Goal: Task Accomplishment & Management: Use online tool/utility

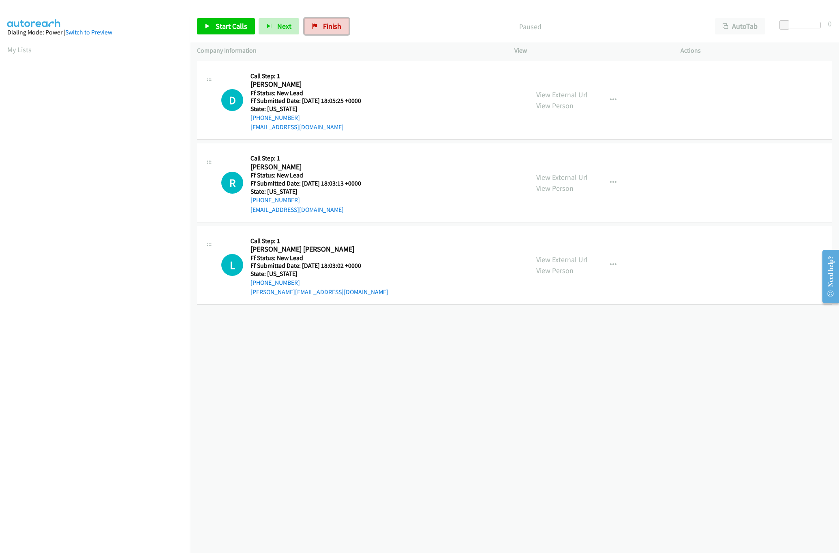
drag, startPoint x: 321, startPoint y: 24, endPoint x: 451, endPoint y: 41, distance: 131.1
click at [321, 24] on link "Finish" at bounding box center [326, 26] width 45 height 16
click at [356, 337] on div "+1 415-964-1034 Call failed - Please reload the list and try again The Callbar …" at bounding box center [514, 306] width 649 height 494
click at [561, 92] on link "View External Url" at bounding box center [561, 94] width 51 height 9
click at [562, 174] on link "View External Url" at bounding box center [561, 177] width 51 height 9
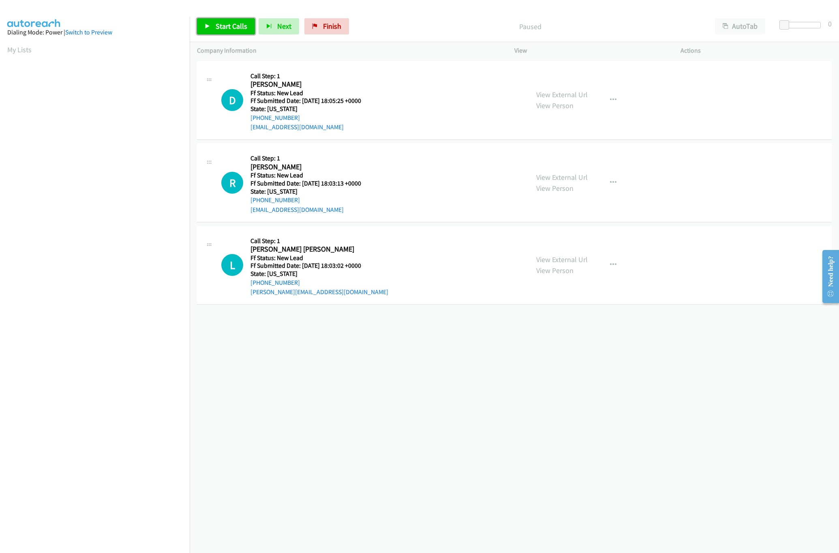
click at [221, 25] on span "Start Calls" at bounding box center [232, 25] width 32 height 9
click at [228, 34] on link "Pause" at bounding box center [219, 26] width 45 height 16
click at [234, 22] on span "Start Calls" at bounding box center [232, 25] width 32 height 9
click at [229, 30] on span "Pause" at bounding box center [225, 25] width 18 height 9
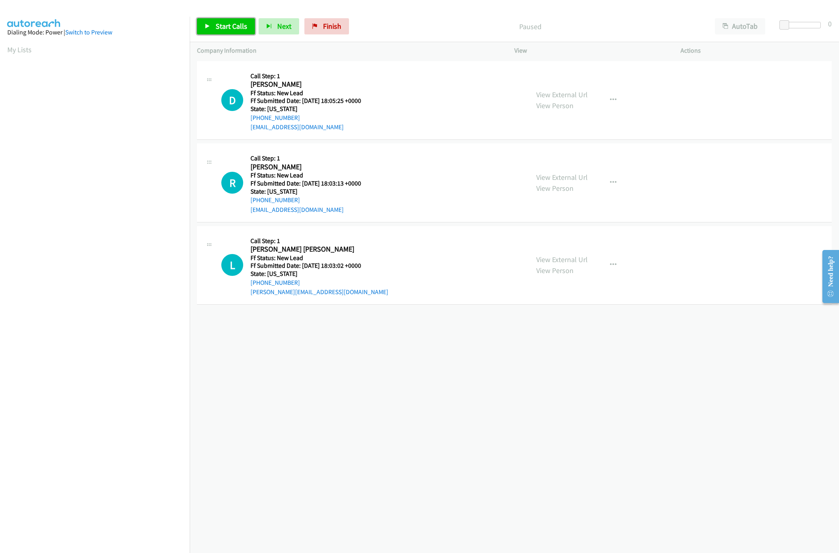
click at [235, 26] on span "Start Calls" at bounding box center [232, 25] width 32 height 9
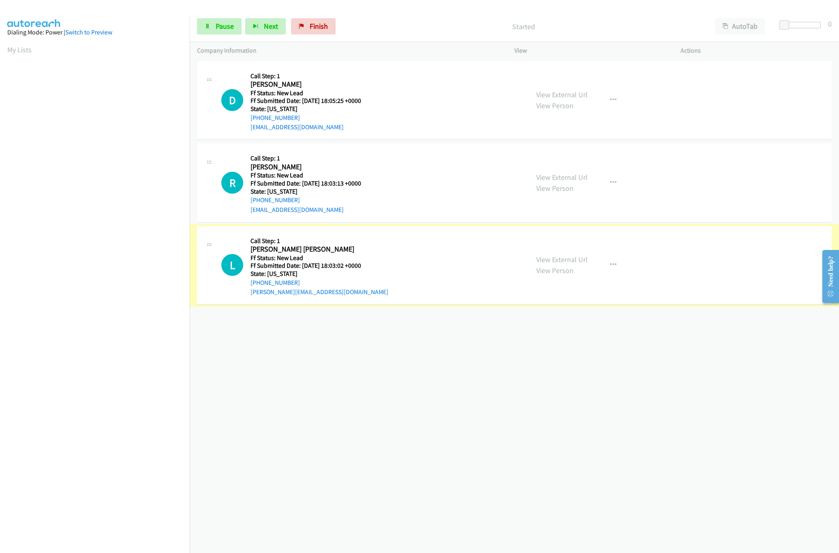
click at [550, 258] on link "View External Url" at bounding box center [561, 259] width 51 height 9
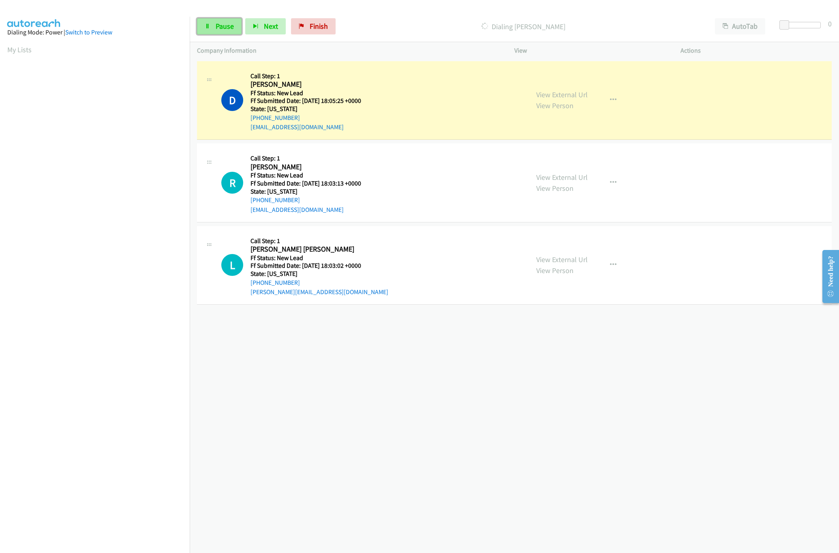
click at [218, 20] on link "Pause" at bounding box center [219, 26] width 45 height 16
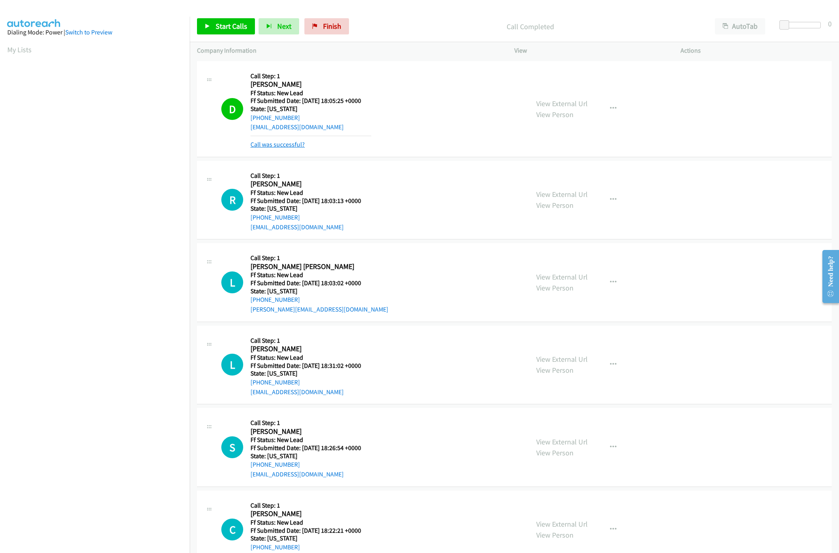
click at [292, 145] on link "Call was successful?" at bounding box center [278, 145] width 54 height 8
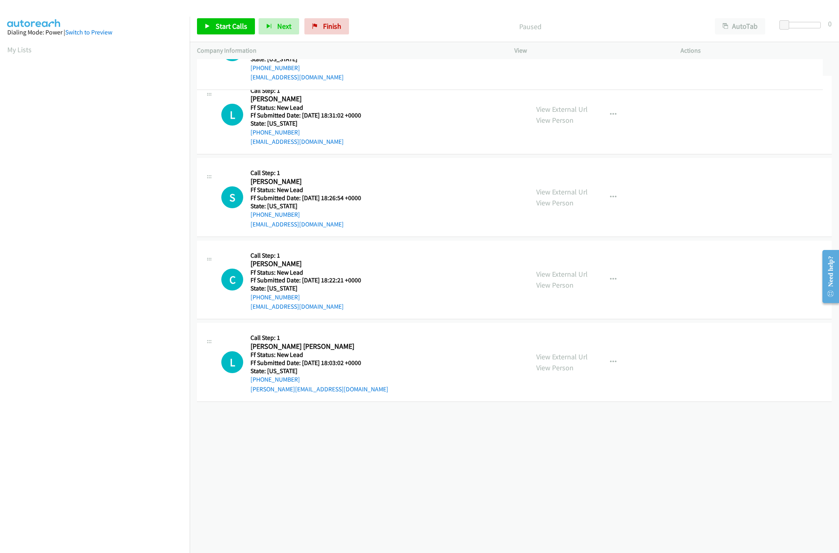
drag, startPoint x: 341, startPoint y: 356, endPoint x: 379, endPoint y: 48, distance: 310.1
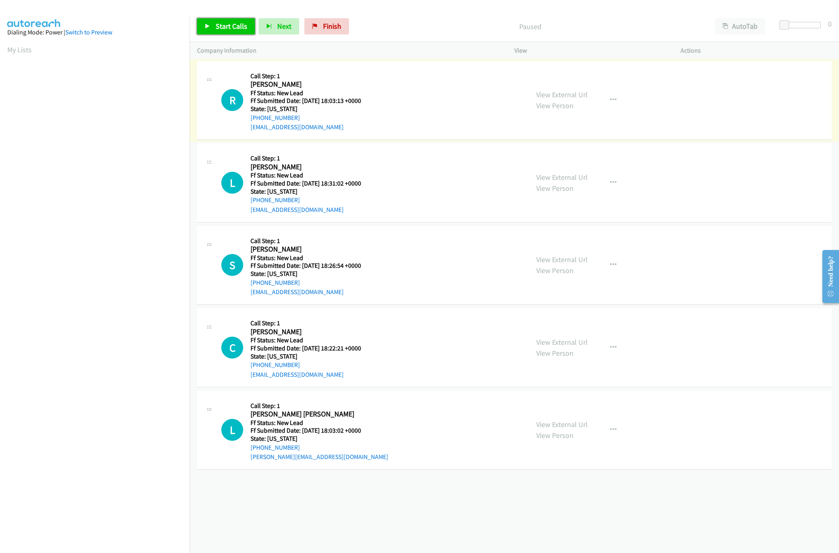
click at [219, 22] on span "Start Calls" at bounding box center [232, 25] width 32 height 9
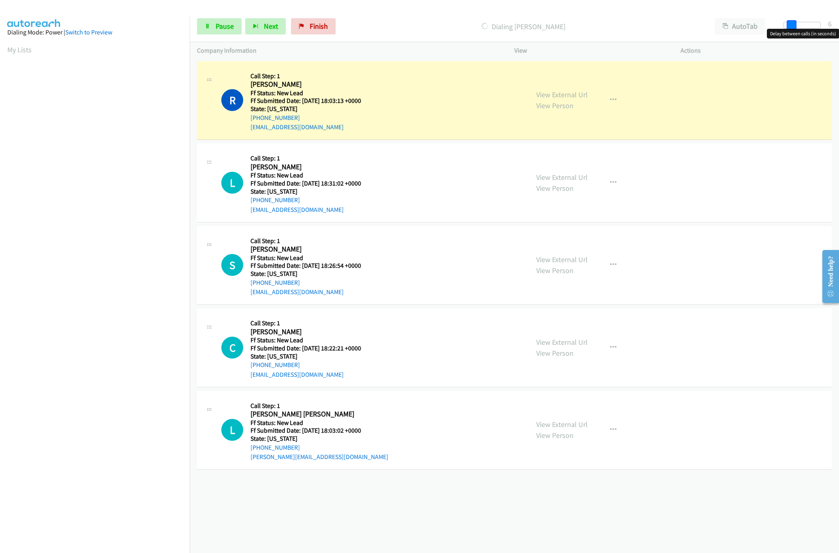
drag, startPoint x: 786, startPoint y: 26, endPoint x: 794, endPoint y: 26, distance: 8.1
click at [794, 26] on span at bounding box center [792, 25] width 10 height 10
click at [546, 258] on link "View External Url" at bounding box center [561, 259] width 51 height 9
click at [218, 27] on span "Pause" at bounding box center [225, 25] width 18 height 9
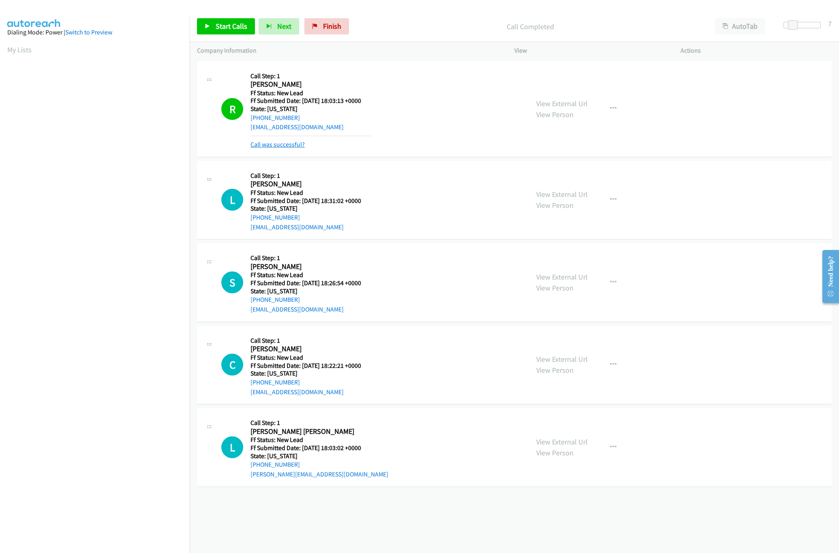
click at [284, 146] on link "Call was successful?" at bounding box center [278, 145] width 54 height 8
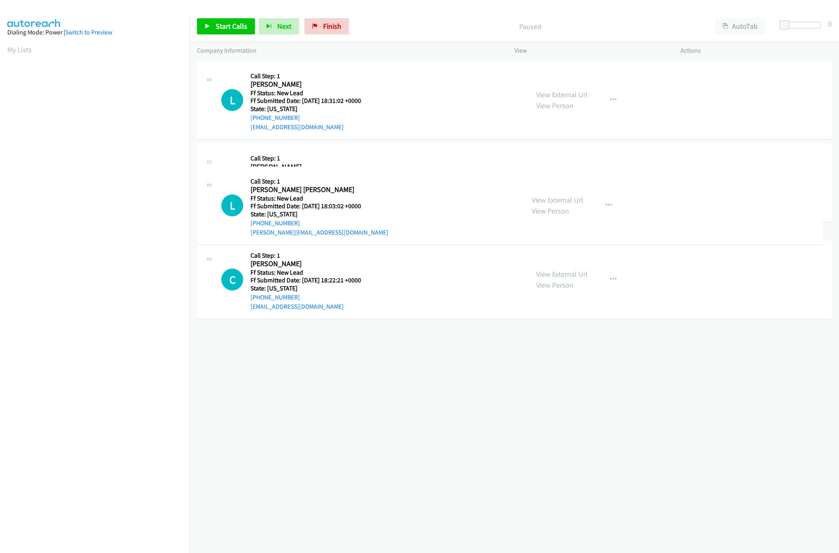
drag, startPoint x: 401, startPoint y: 345, endPoint x: 407, endPoint y: 96, distance: 248.2
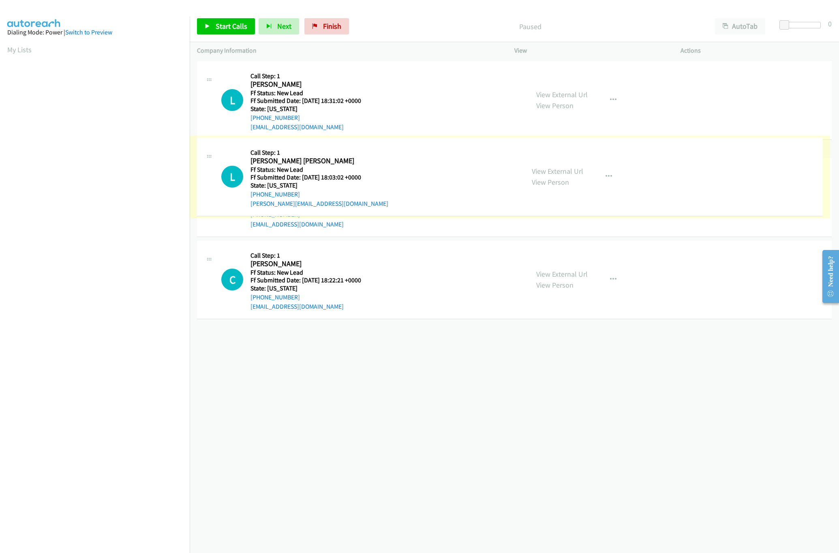
drag, startPoint x: 383, startPoint y: 169, endPoint x: 379, endPoint y: 44, distance: 124.9
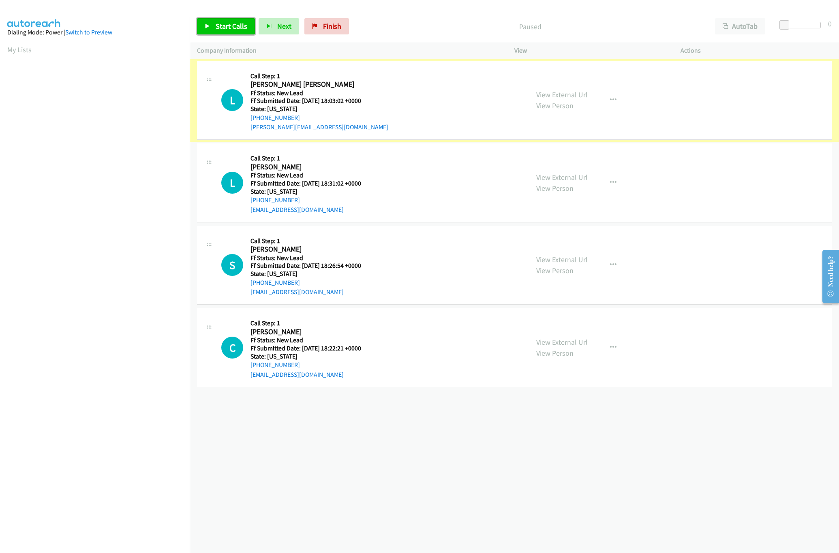
click at [243, 33] on link "Start Calls" at bounding box center [226, 26] width 58 height 16
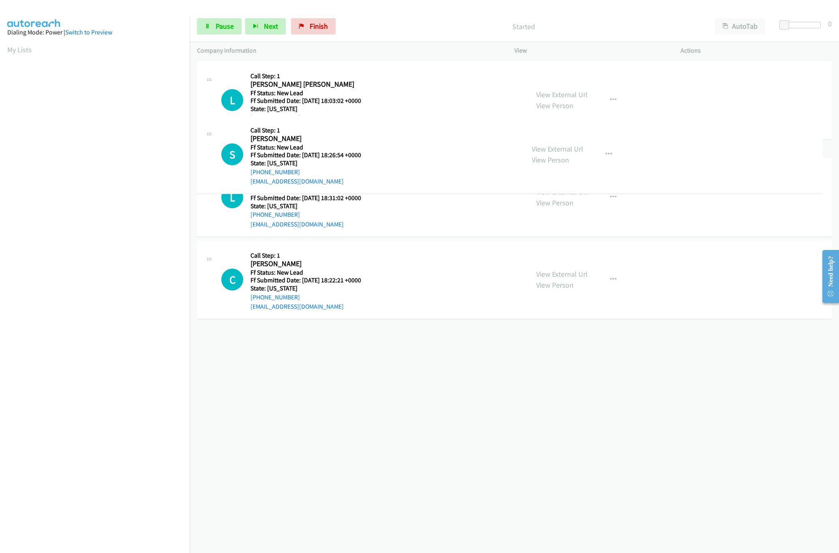
drag, startPoint x: 385, startPoint y: 269, endPoint x: 385, endPoint y: 163, distance: 106.2
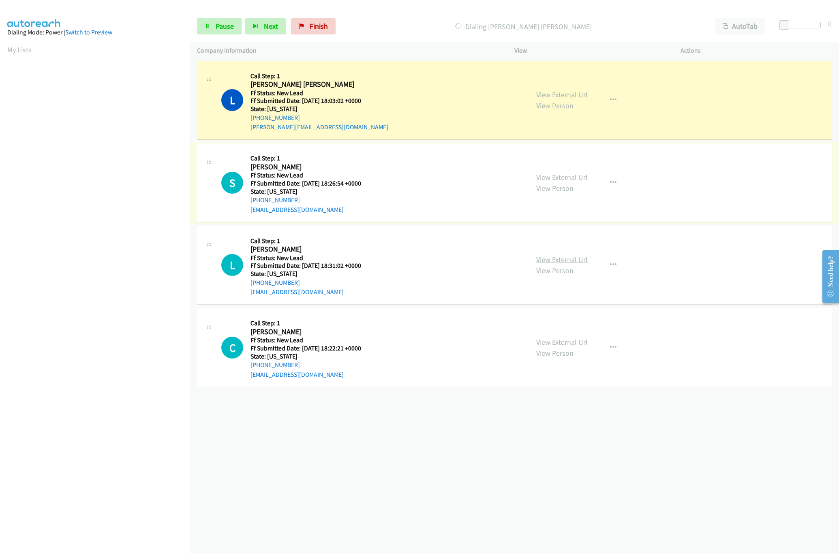
click at [551, 261] on link "View External Url" at bounding box center [561, 259] width 51 height 9
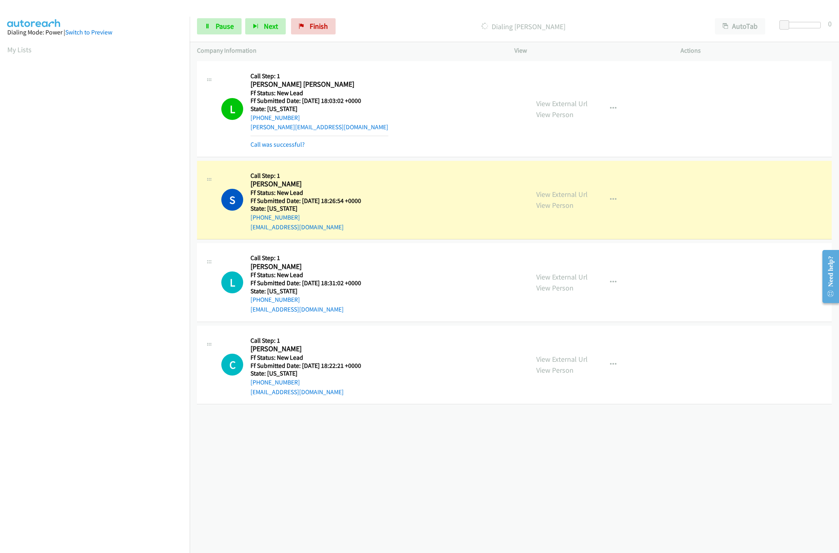
click at [208, 17] on div "Start Calls Pause Next Finish Dialing Sam Alonazi AutoTab AutoTab 0" at bounding box center [514, 26] width 649 height 31
click at [210, 19] on link "Pause" at bounding box center [219, 26] width 45 height 16
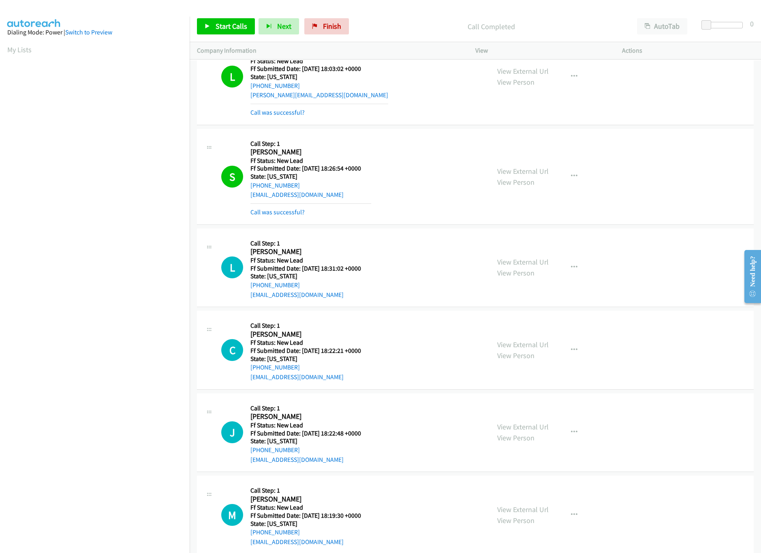
scroll to position [51, 0]
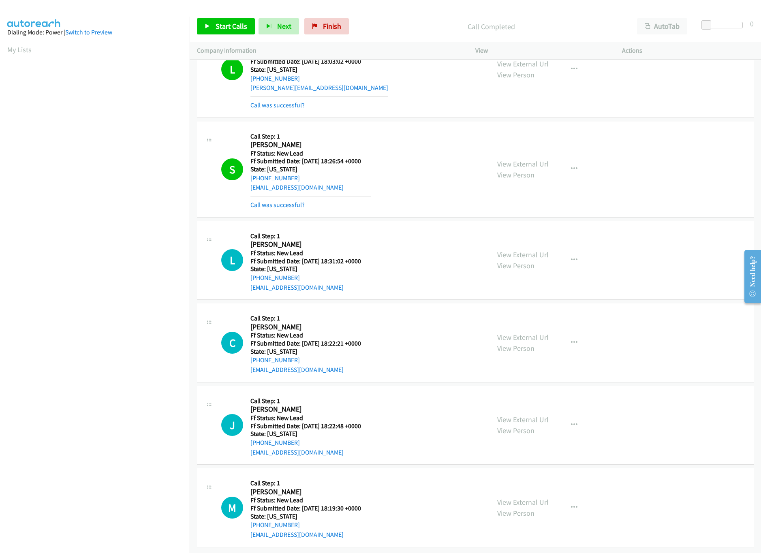
click at [584, 253] on div "View External Url View Person View External Url Email Schedule/Manage Callback …" at bounding box center [567, 261] width 154 height 64
click at [572, 257] on icon "button" at bounding box center [574, 260] width 6 height 6
click at [527, 309] on link "Skip Call" at bounding box center [531, 313] width 108 height 16
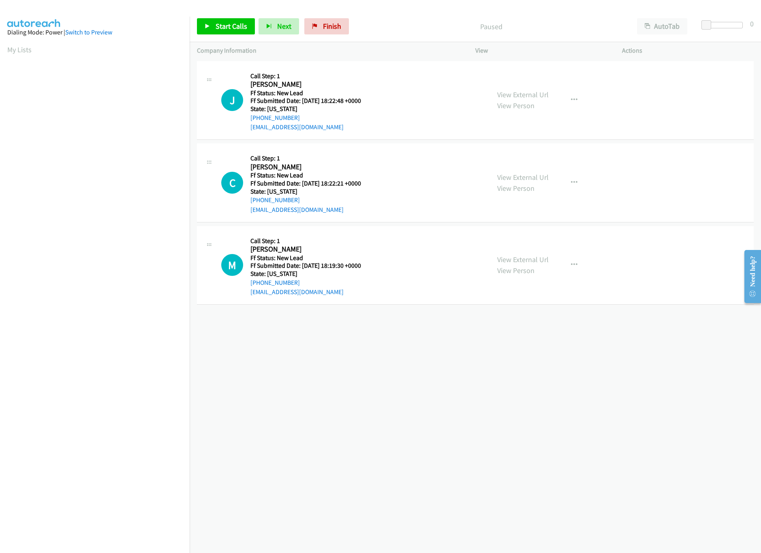
click at [545, 258] on div "View External Url View Person View External Url Email Schedule/Manage Callback …" at bounding box center [567, 266] width 154 height 64
click at [535, 264] on link "View External Url" at bounding box center [522, 259] width 51 height 9
click at [513, 178] on link "View External Url" at bounding box center [522, 177] width 51 height 9
click at [521, 91] on link "View External Url" at bounding box center [522, 94] width 51 height 9
click at [216, 38] on div "Start Calls Pause Next Finish Paused AutoTab AutoTab 0" at bounding box center [476, 26] width 572 height 31
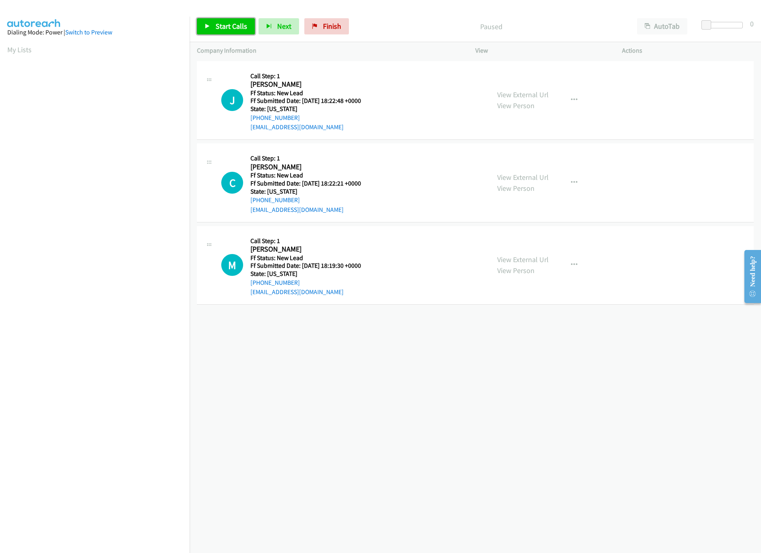
click at [216, 33] on link "Start Calls" at bounding box center [226, 26] width 58 height 16
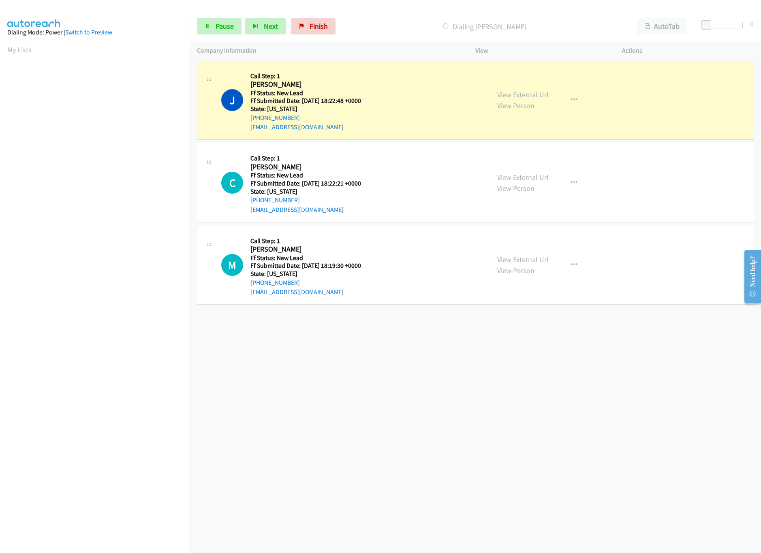
click at [384, 339] on div "+1 415-964-1034 Call failed - Please reload the list and try again The Callbar …" at bounding box center [476, 306] width 572 height 494
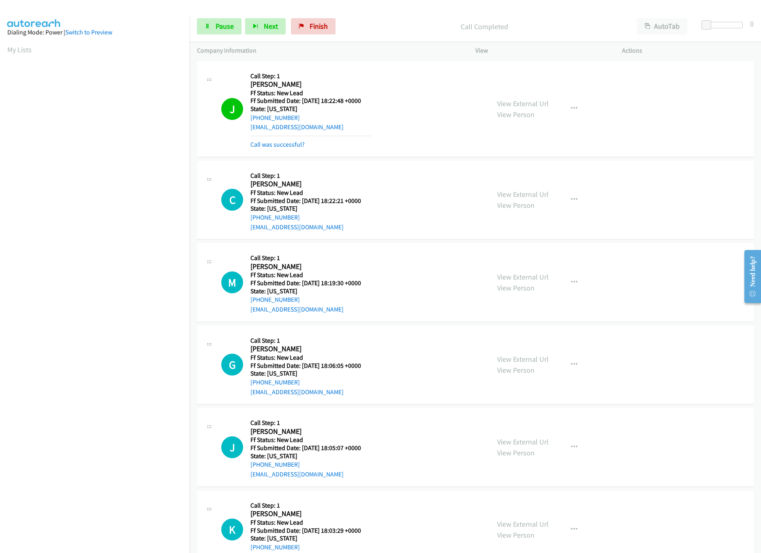
scroll to position [32, 0]
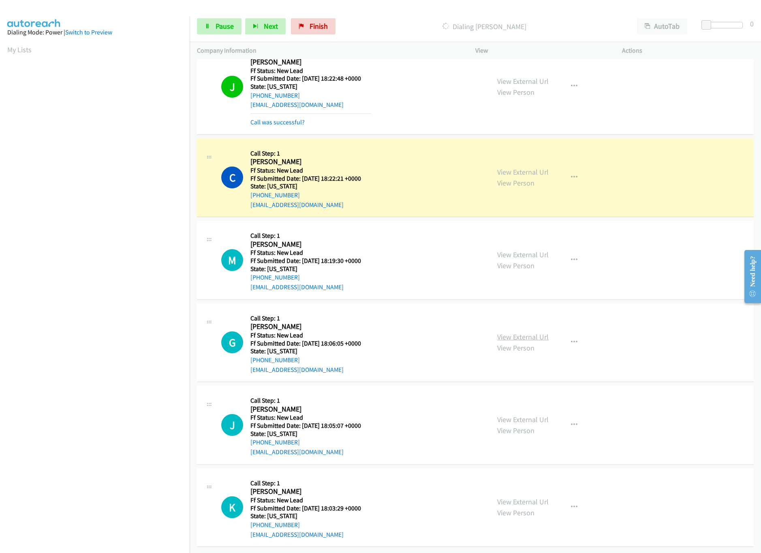
click at [508, 332] on link "View External Url" at bounding box center [522, 336] width 51 height 9
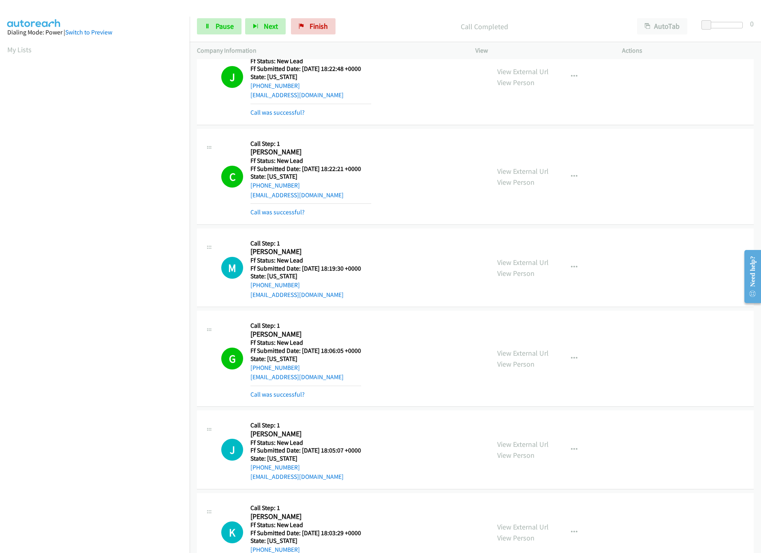
click at [229, 17] on div "Start Calls Pause Next Finish Call Completed AutoTab AutoTab 0" at bounding box center [476, 26] width 572 height 31
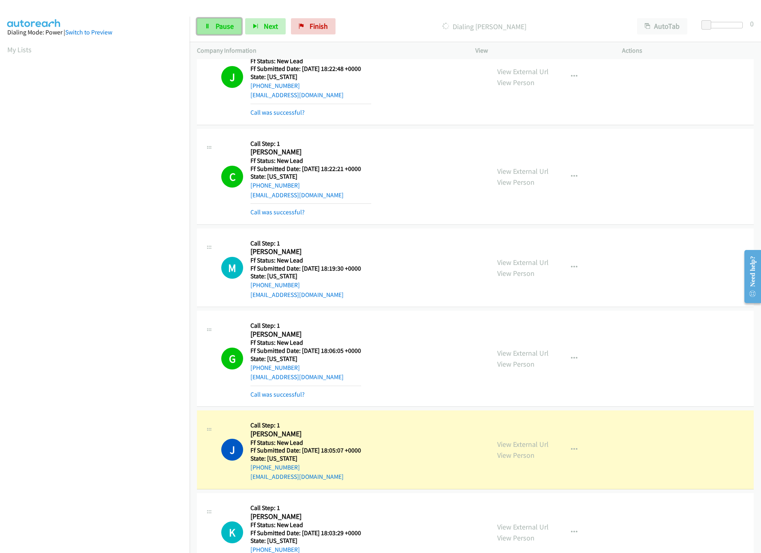
click at [229, 24] on span "Pause" at bounding box center [225, 25] width 18 height 9
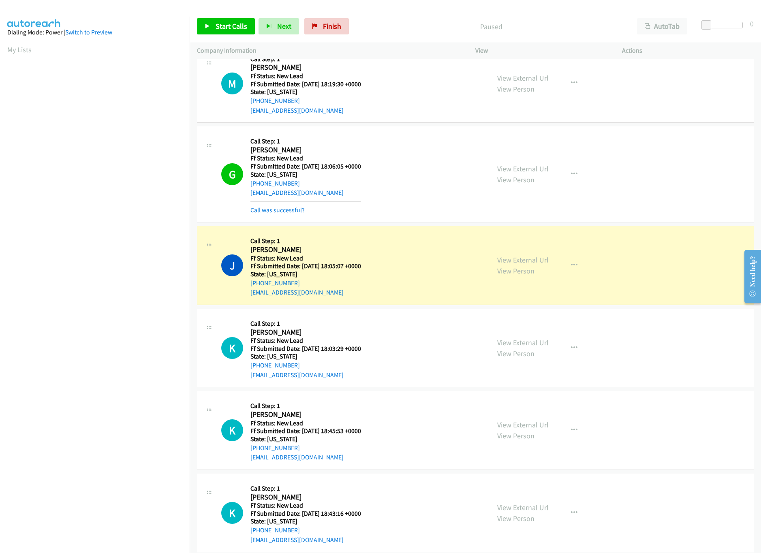
scroll to position [315, 0]
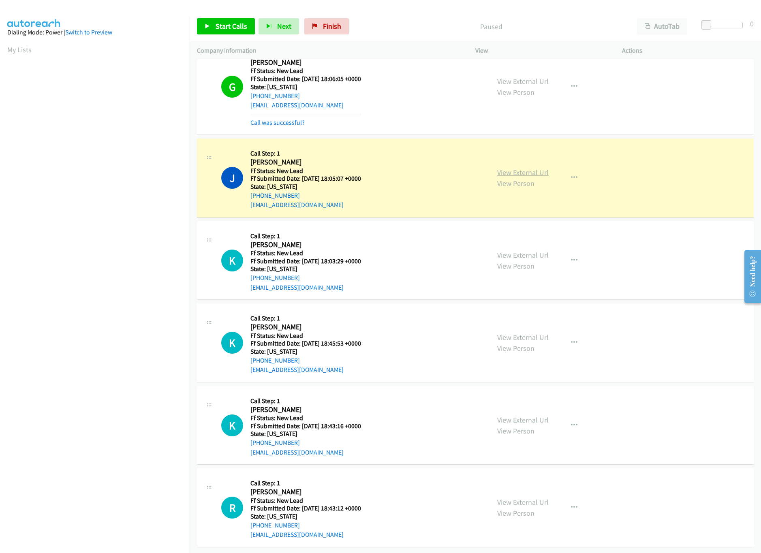
click at [505, 168] on link "View External Url" at bounding box center [522, 172] width 51 height 9
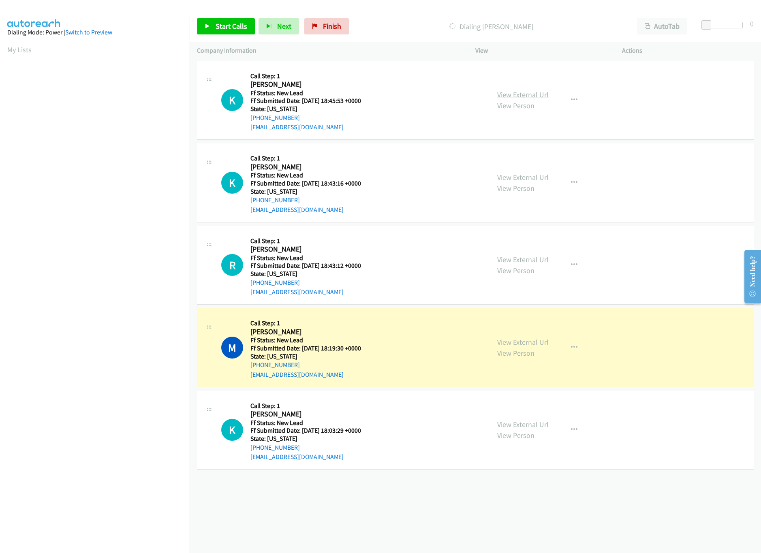
click at [515, 95] on link "View External Url" at bounding box center [522, 94] width 51 height 9
click at [527, 174] on link "View External Url" at bounding box center [522, 177] width 51 height 9
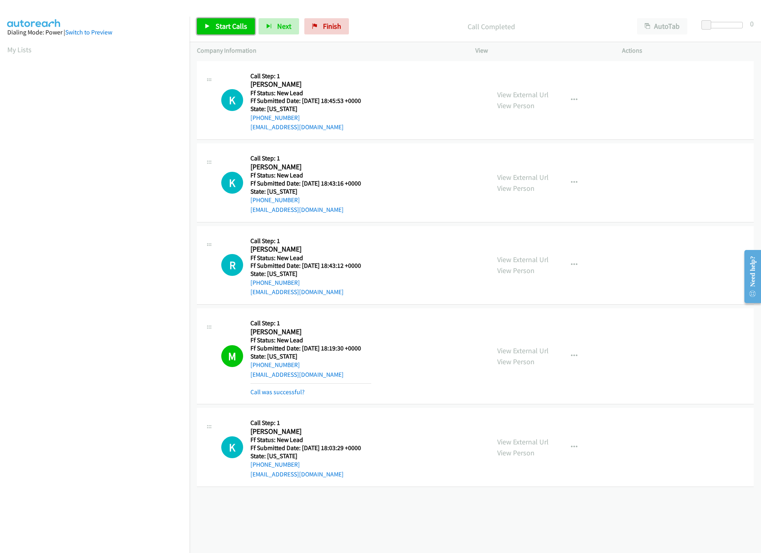
click at [221, 25] on span "Start Calls" at bounding box center [232, 25] width 32 height 9
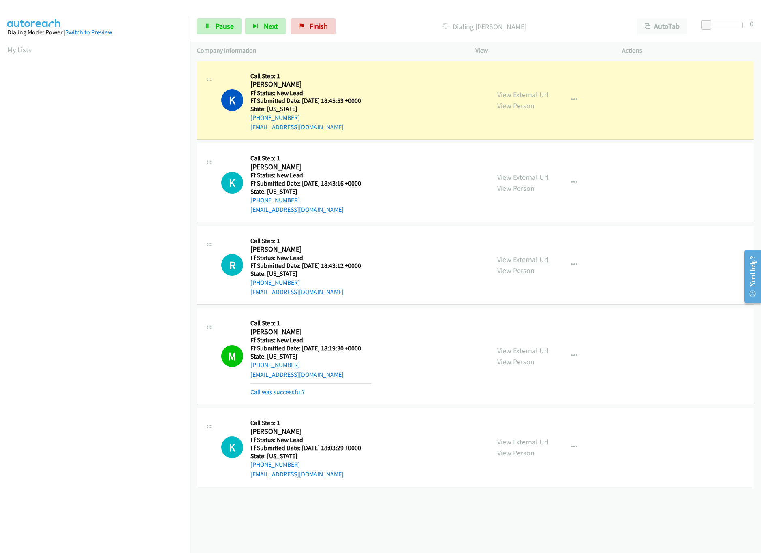
click at [522, 258] on link "View External Url" at bounding box center [522, 259] width 51 height 9
click at [528, 445] on link "View External Url" at bounding box center [522, 441] width 51 height 9
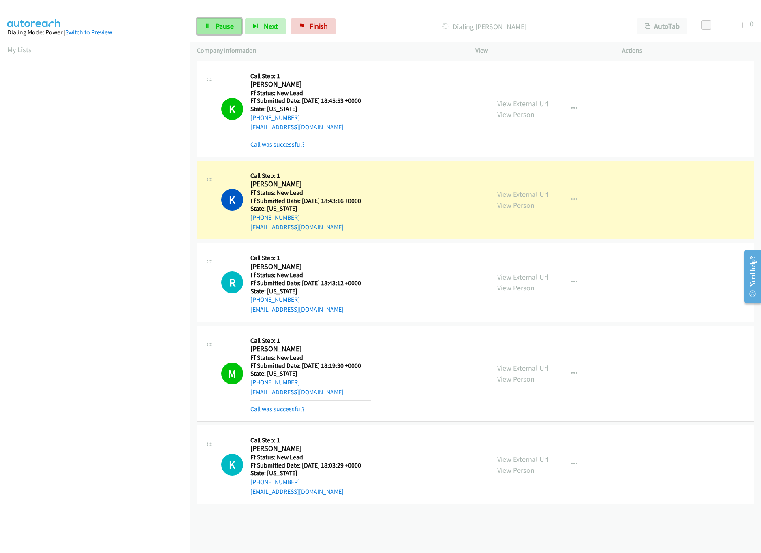
click at [218, 30] on span "Pause" at bounding box center [225, 25] width 18 height 9
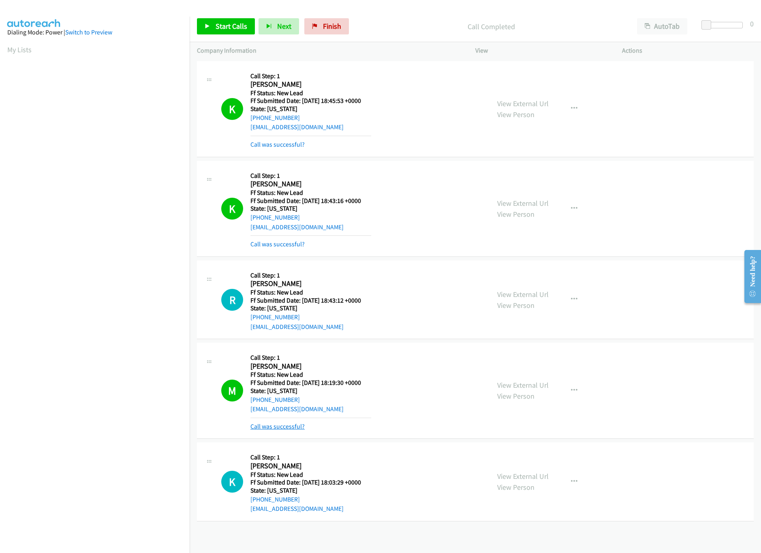
click at [287, 431] on link "Call was successful?" at bounding box center [278, 427] width 54 height 8
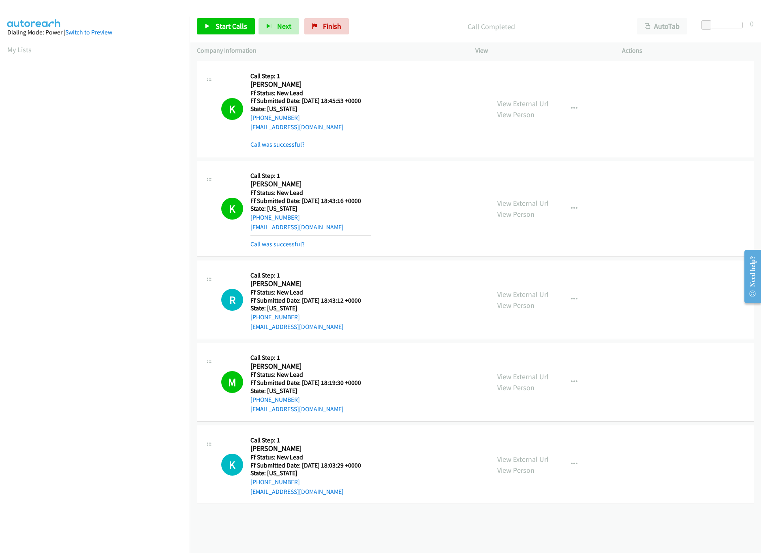
click at [510, 368] on div "View External Url View Person View External Url Email Schedule/Manage Callback …" at bounding box center [567, 382] width 154 height 64
click at [511, 373] on link "View External Url" at bounding box center [522, 376] width 51 height 9
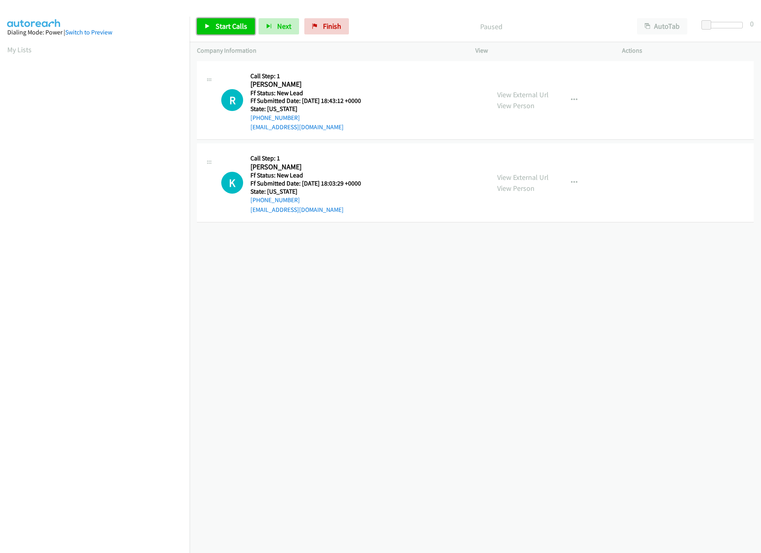
click at [213, 28] on link "Start Calls" at bounding box center [226, 26] width 58 height 16
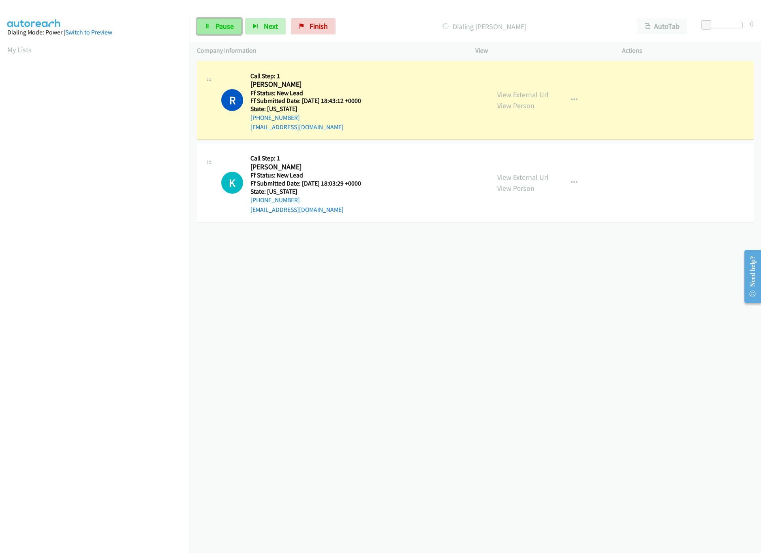
click at [210, 23] on link "Pause" at bounding box center [219, 26] width 45 height 16
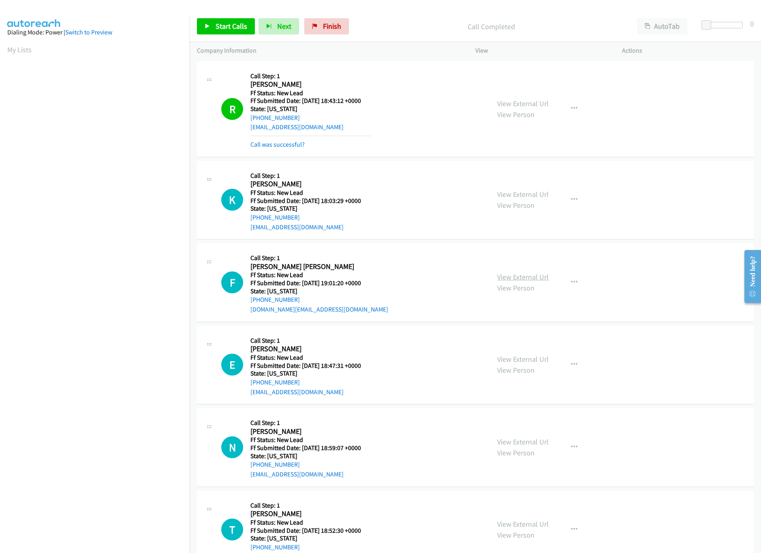
click at [514, 274] on link "View External Url" at bounding box center [522, 276] width 51 height 9
click at [280, 146] on link "Call was successful?" at bounding box center [278, 145] width 54 height 8
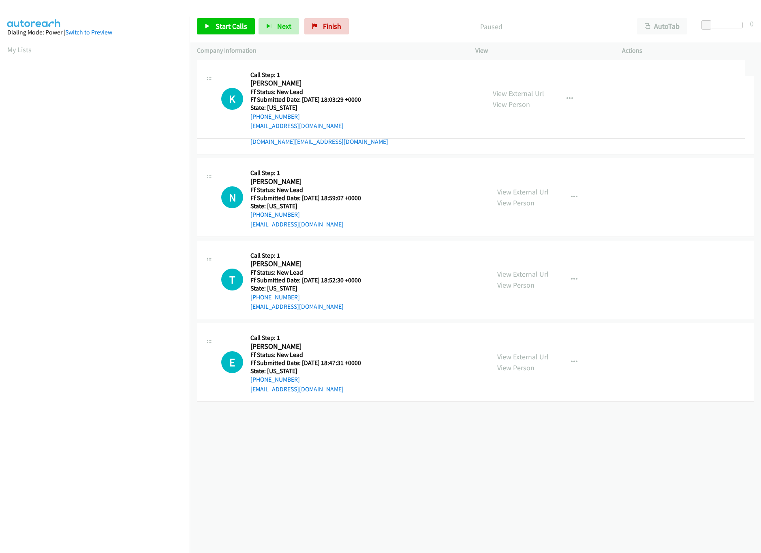
drag, startPoint x: 328, startPoint y: 417, endPoint x: 401, endPoint y: 85, distance: 339.8
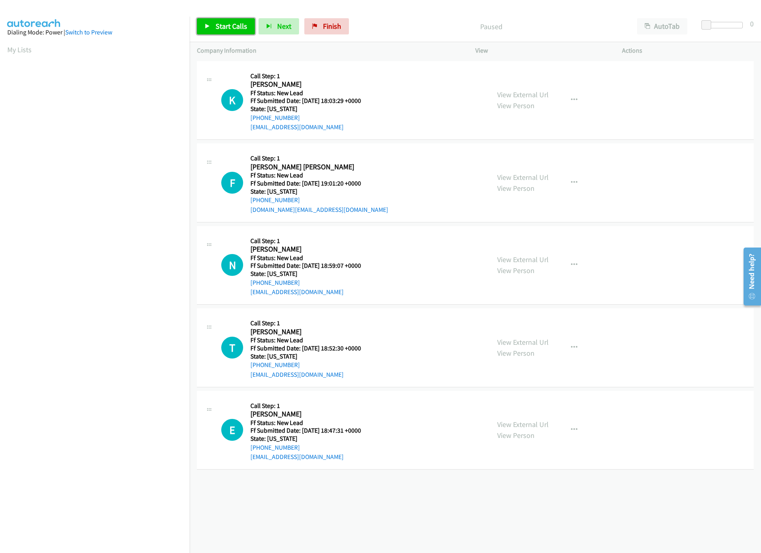
click at [225, 26] on span "Start Calls" at bounding box center [232, 25] width 32 height 9
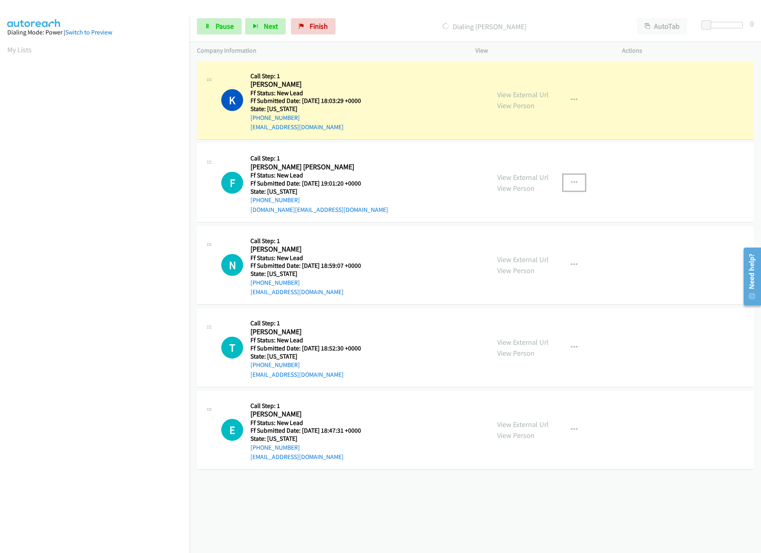
drag, startPoint x: 566, startPoint y: 180, endPoint x: 557, endPoint y: 186, distance: 10.4
click at [566, 180] on button "button" at bounding box center [574, 183] width 22 height 16
click at [501, 240] on link "Skip Call" at bounding box center [531, 235] width 108 height 16
click at [508, 252] on div "View External Url View Person View External Url Email Schedule/Manage Callback …" at bounding box center [567, 266] width 154 height 64
click at [510, 261] on link "View External Url" at bounding box center [522, 259] width 51 height 9
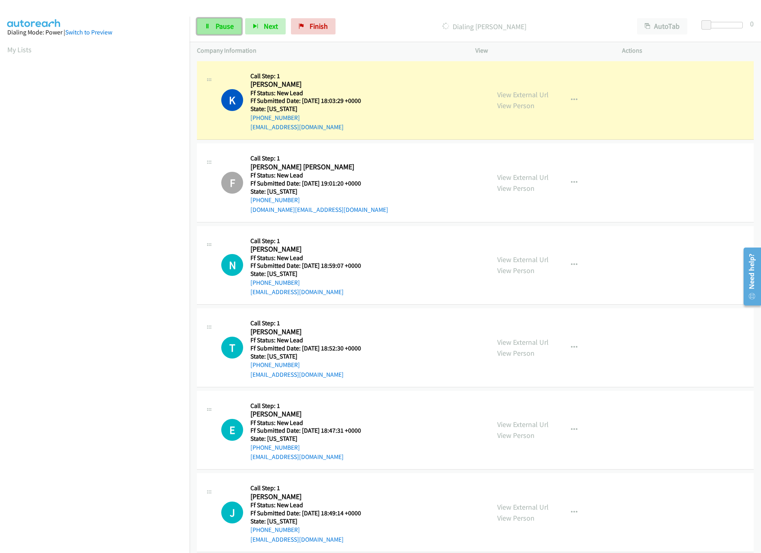
click at [199, 31] on link "Pause" at bounding box center [219, 26] width 45 height 16
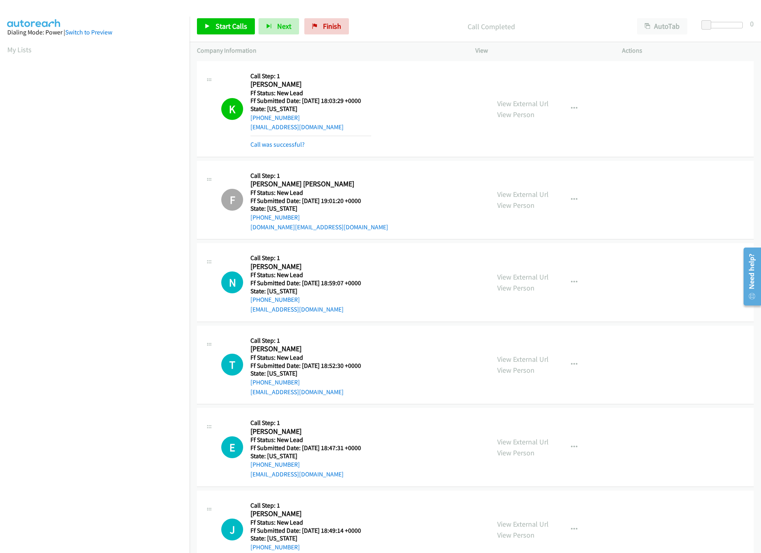
click at [275, 140] on div "Call was successful?" at bounding box center [311, 145] width 121 height 10
click at [276, 143] on link "Call was successful?" at bounding box center [278, 145] width 54 height 8
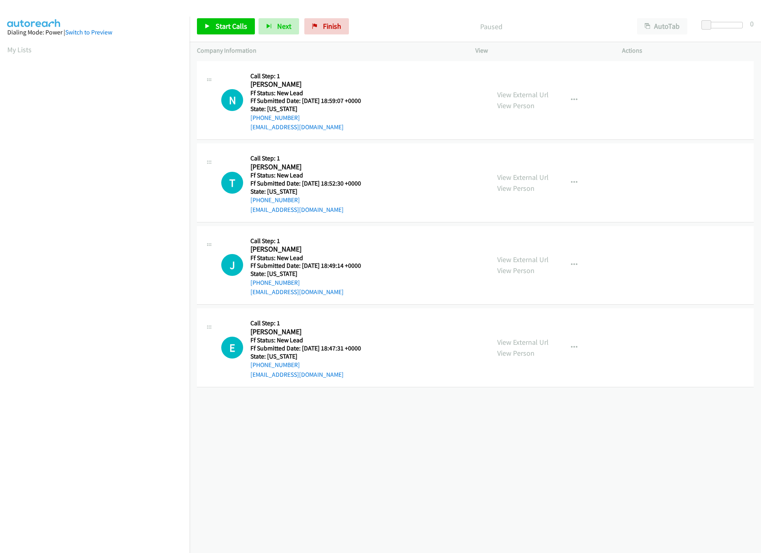
click at [393, 400] on div "[PHONE_NUMBER] Call failed - Please reload the list and try again The Callbar F…" at bounding box center [476, 306] width 572 height 494
click at [527, 178] on link "View External Url" at bounding box center [522, 177] width 51 height 9
click at [218, 23] on span "Start Calls" at bounding box center [232, 25] width 32 height 9
click at [354, 432] on div "+1 415-964-1034 Call failed - Please reload the list and try again The Callbar …" at bounding box center [476, 306] width 572 height 494
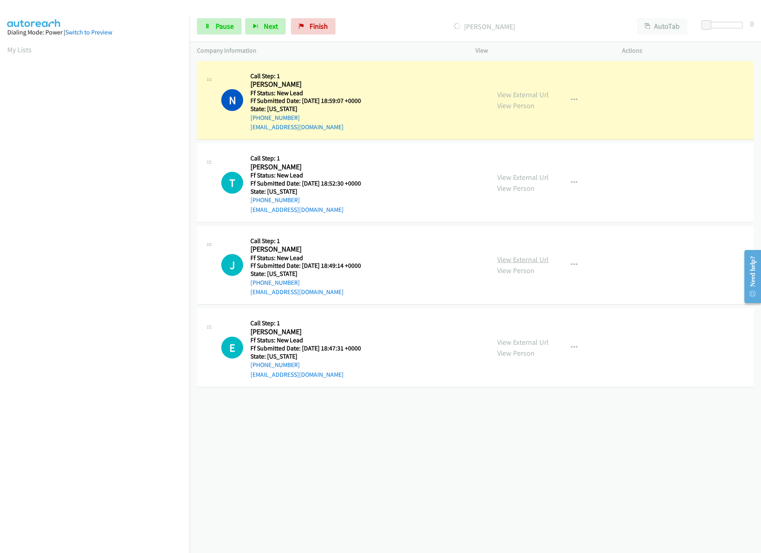
click at [531, 260] on link "View External Url" at bounding box center [522, 259] width 51 height 9
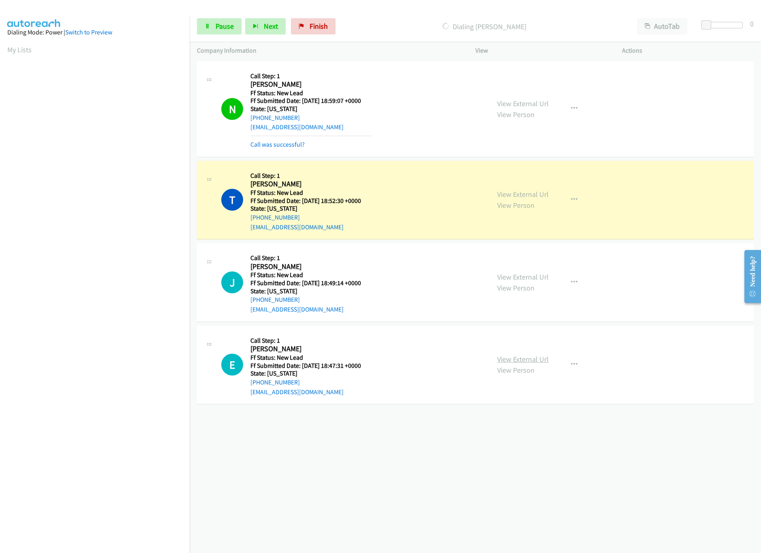
click at [511, 363] on link "View External Url" at bounding box center [522, 359] width 51 height 9
click at [522, 191] on link "View External Url" at bounding box center [522, 194] width 51 height 9
click at [348, 450] on div "+1 415-964-1034 Call failed - Please reload the list and try again The Callbar …" at bounding box center [476, 306] width 572 height 494
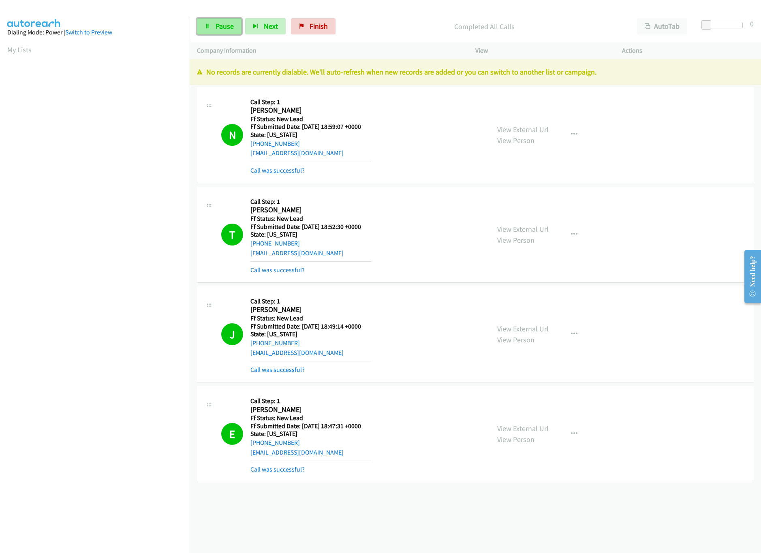
click at [218, 27] on span "Pause" at bounding box center [225, 25] width 18 height 9
drag, startPoint x: 444, startPoint y: 505, endPoint x: 419, endPoint y: 348, distance: 159.0
click at [444, 505] on div "+1 415-964-1034 Call failed - Please reload the list and try again The Callbar …" at bounding box center [476, 306] width 572 height 494
drag, startPoint x: 347, startPoint y: 20, endPoint x: 426, endPoint y: 34, distance: 80.4
click at [347, 20] on link "Finish" at bounding box center [326, 26] width 45 height 16
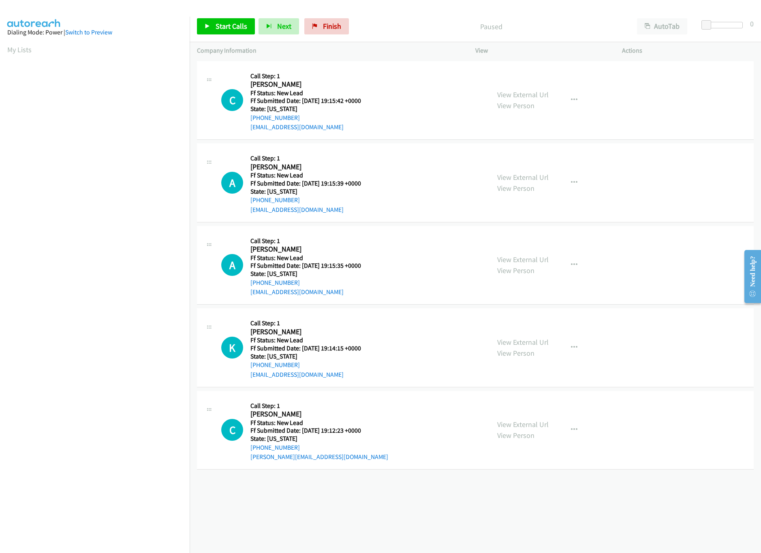
click at [446, 292] on div "A Callback Scheduled Call Step: 1 [PERSON_NAME] America/[GEOGRAPHIC_DATA] Ff St…" at bounding box center [351, 266] width 261 height 64
click at [512, 258] on link "View External Url" at bounding box center [522, 259] width 51 height 9
click at [517, 176] on link "View External Url" at bounding box center [522, 177] width 51 height 9
click at [525, 92] on link "View External Url" at bounding box center [522, 94] width 51 height 9
click at [221, 32] on link "Start Calls" at bounding box center [226, 26] width 58 height 16
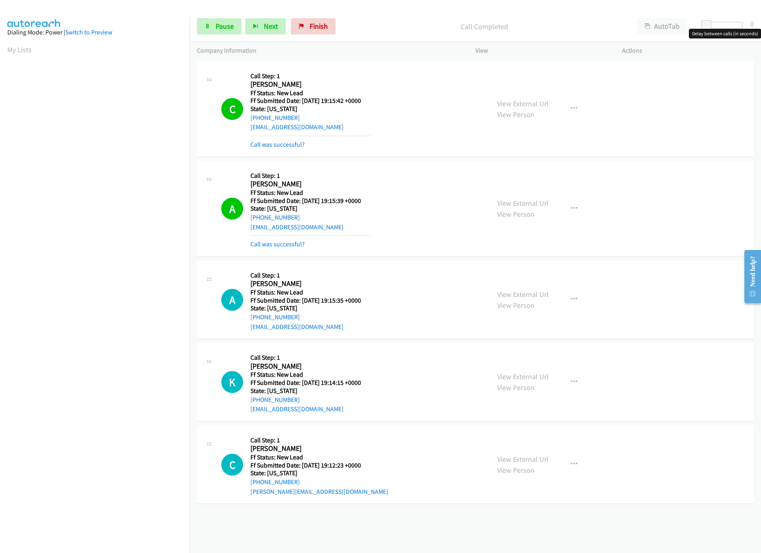
click at [724, 24] on div at bounding box center [724, 25] width 37 height 6
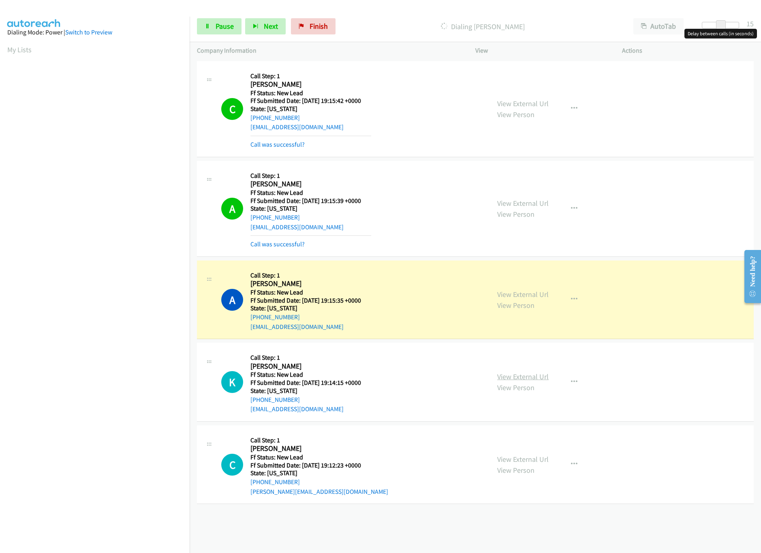
click at [534, 381] on link "View External Url" at bounding box center [522, 376] width 51 height 9
click at [710, 24] on div at bounding box center [724, 25] width 37 height 6
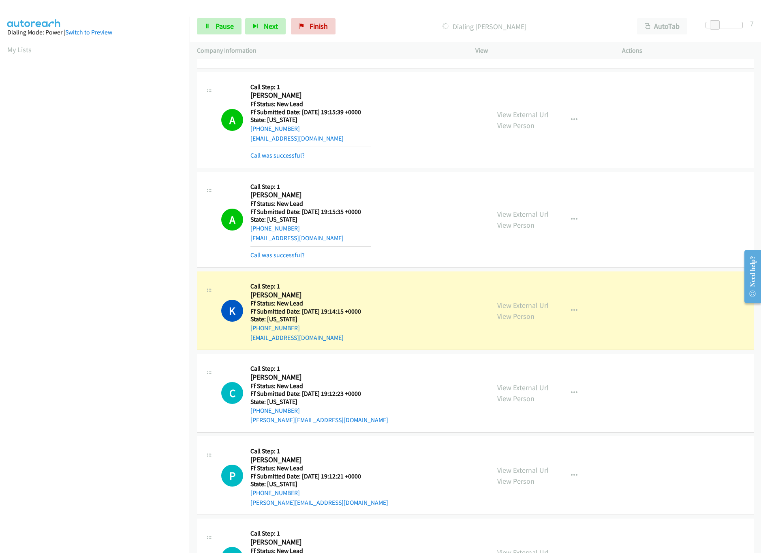
scroll to position [150, 0]
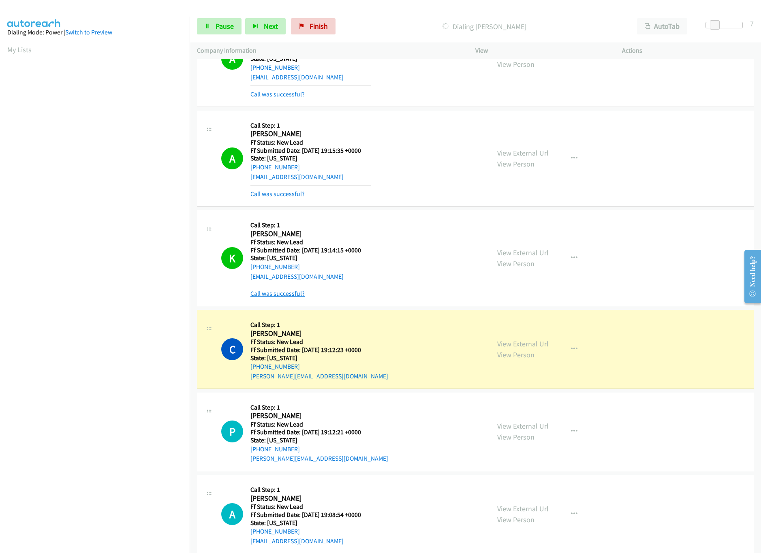
click at [298, 295] on link "Call was successful?" at bounding box center [278, 294] width 54 height 8
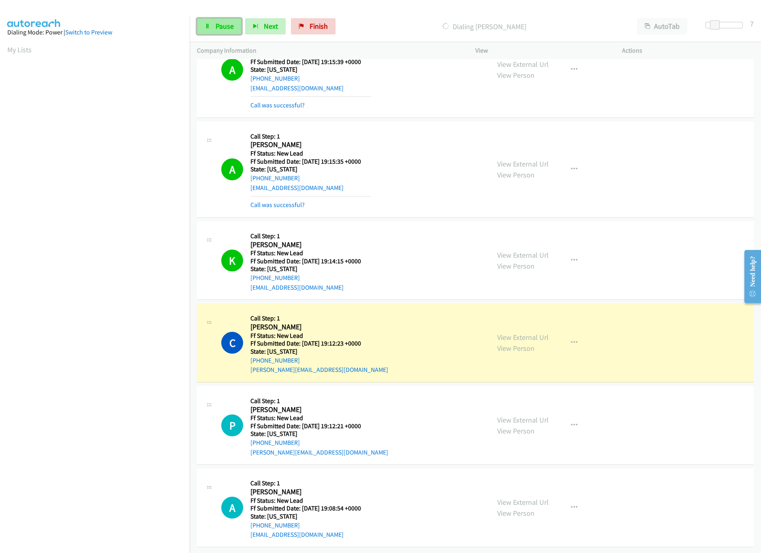
click at [214, 32] on link "Pause" at bounding box center [219, 26] width 45 height 16
click at [516, 332] on div "View External Url View Person" at bounding box center [522, 343] width 51 height 22
click at [538, 333] on link "View External Url" at bounding box center [522, 337] width 51 height 9
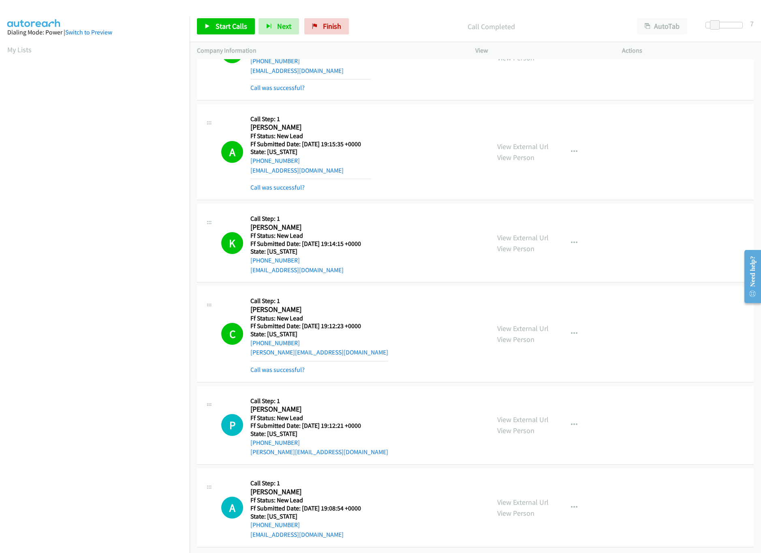
scroll to position [168, 0]
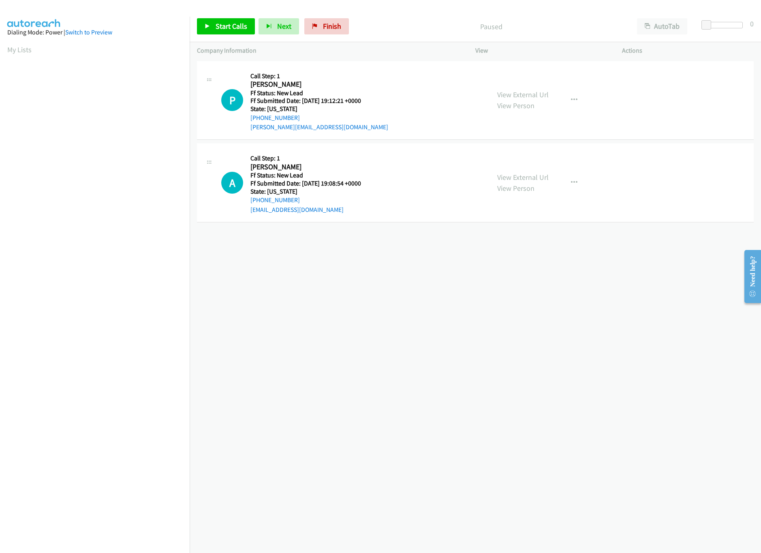
click at [433, 343] on div "[PHONE_NUMBER] Call failed - Please reload the list and try again The Callbar F…" at bounding box center [476, 306] width 572 height 494
click at [231, 27] on span "Start Calls" at bounding box center [232, 25] width 32 height 9
click at [522, 98] on link "View External Url" at bounding box center [522, 94] width 51 height 9
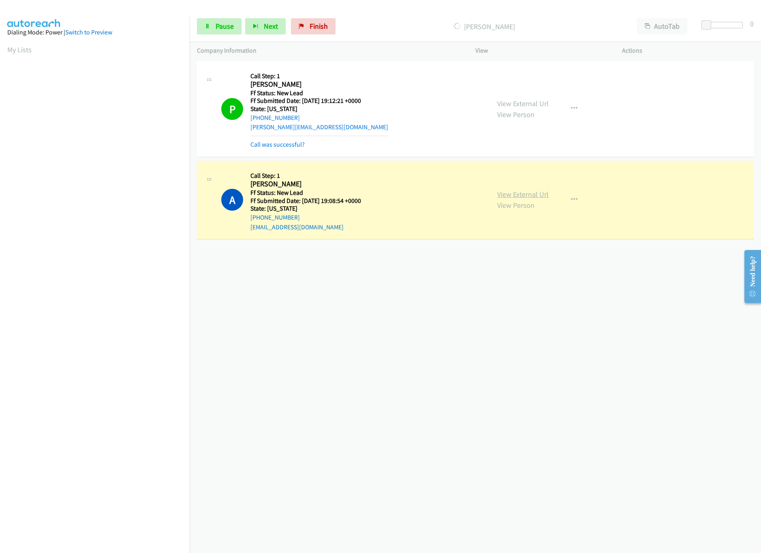
click at [518, 193] on link "View External Url" at bounding box center [522, 194] width 51 height 9
click at [443, 405] on div "+1 415-964-1034 Call failed - Please reload the list and try again The Callbar …" at bounding box center [476, 306] width 572 height 494
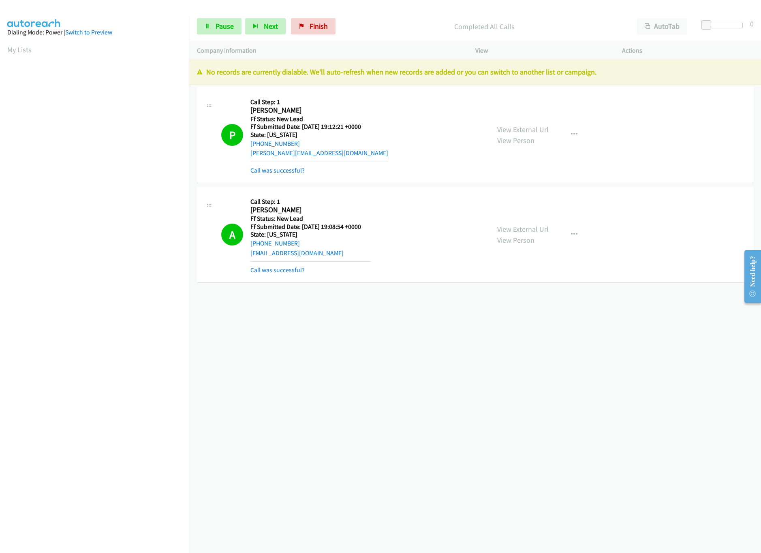
click at [215, 15] on div "Start Calls Pause Next Finish Completed All Calls AutoTab AutoTab 0" at bounding box center [476, 26] width 572 height 31
click at [216, 25] on span "Pause" at bounding box center [225, 25] width 18 height 9
click at [345, 24] on link "Finish" at bounding box center [326, 26] width 45 height 16
click at [422, 38] on div "Start Calls Pause Next Finish Paused AutoTab AutoTab 0" at bounding box center [476, 26] width 572 height 31
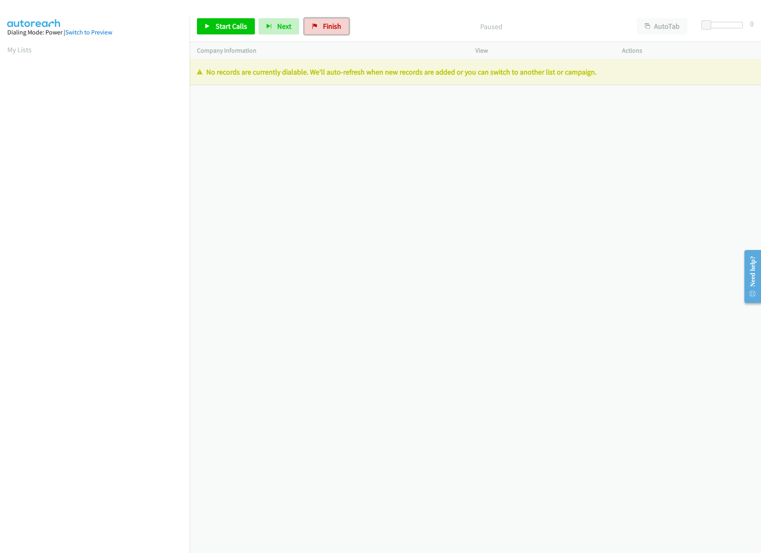
drag, startPoint x: 332, startPoint y: 29, endPoint x: 426, endPoint y: 51, distance: 96.2
click at [332, 29] on span "Finish" at bounding box center [332, 25] width 18 height 9
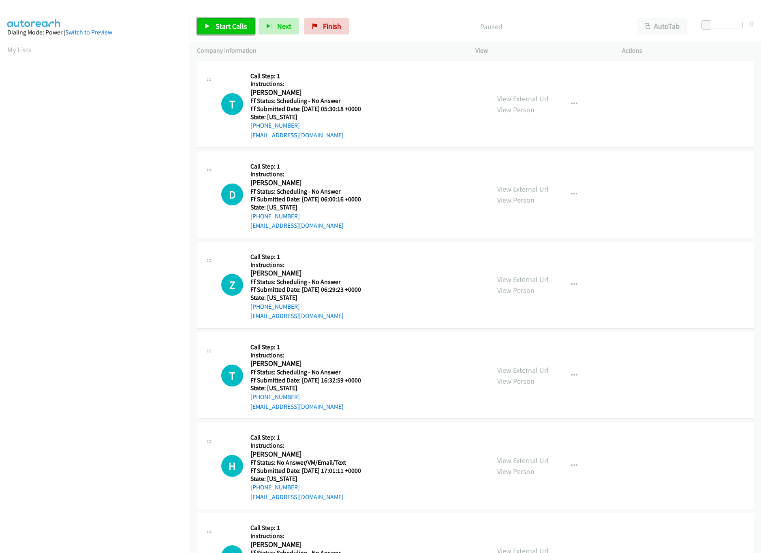
click at [225, 29] on span "Start Calls" at bounding box center [232, 25] width 32 height 9
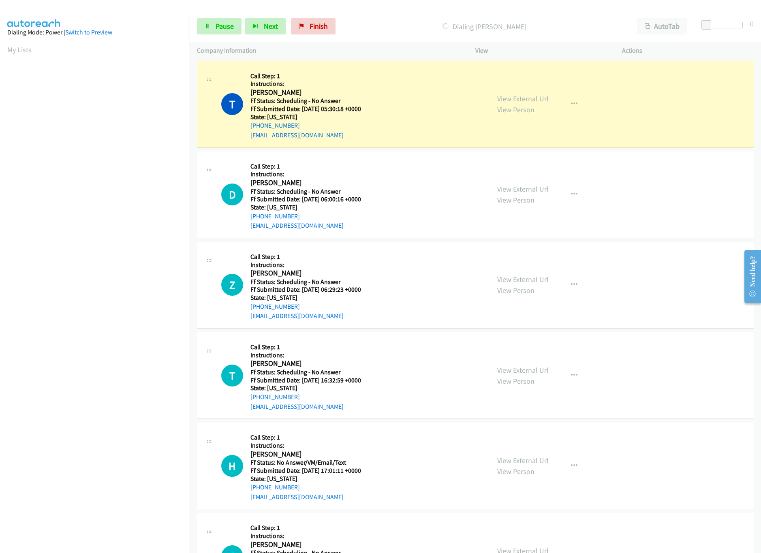
click at [410, 79] on div "T Callback Scheduled Call Step: 1 Instructions: Tonya Tonya Rogers America/New_…" at bounding box center [351, 105] width 261 height 72
click at [514, 100] on link "View External Url" at bounding box center [522, 98] width 51 height 9
click at [534, 192] on link "View External Url" at bounding box center [522, 188] width 51 height 9
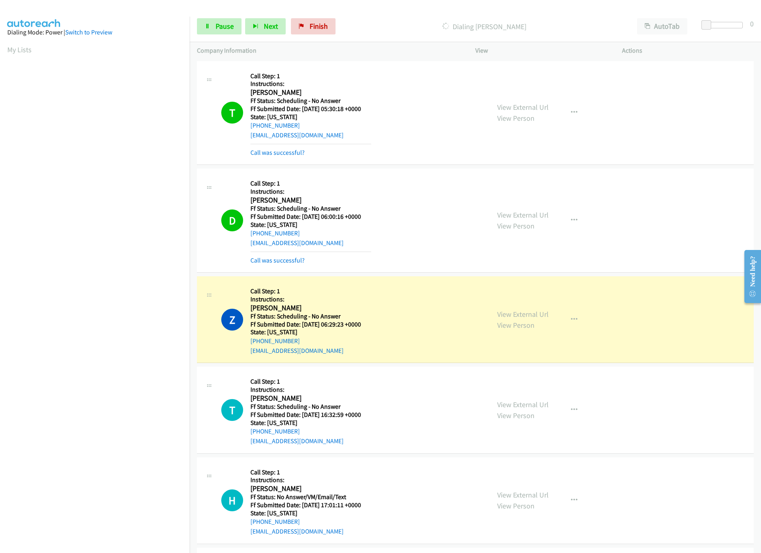
click at [395, 297] on div "Z Callback Scheduled Call Step: 1 Instructions: Zachary Prodehl America/New_Yor…" at bounding box center [351, 320] width 261 height 72
click at [512, 317] on link "View External Url" at bounding box center [522, 314] width 51 height 9
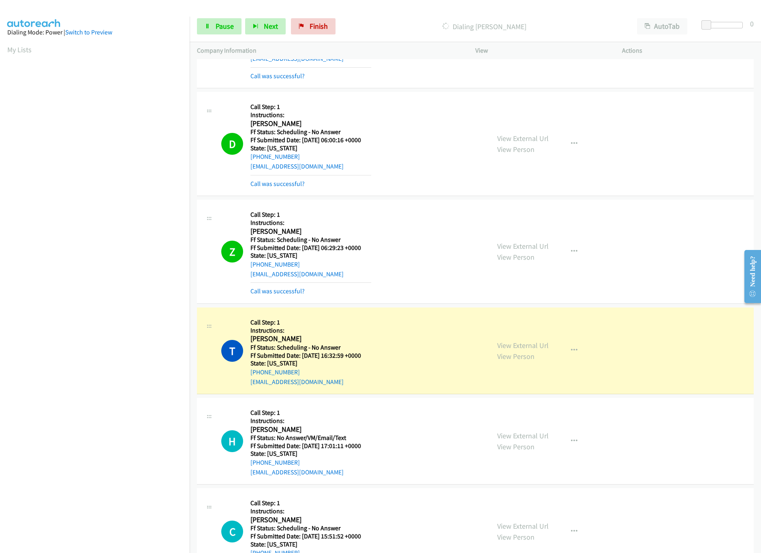
scroll to position [162, 0]
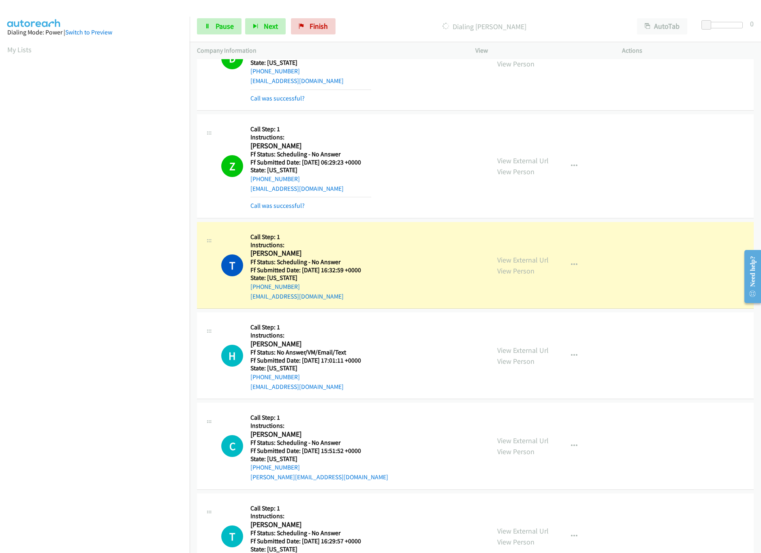
drag, startPoint x: 416, startPoint y: 66, endPoint x: 495, endPoint y: 55, distance: 79.8
click at [416, 66] on div "D Callback Scheduled Call Step: 1 Instructions: David Gonzalez America/New_York…" at bounding box center [351, 58] width 261 height 89
drag, startPoint x: 705, startPoint y: 25, endPoint x: 676, endPoint y: 68, distance: 52.3
click at [761, 24] on html "Start Calls Pause Next Finish Dialing Tom Heizer AutoTab AutoTab 30 Company Inf…" at bounding box center [380, 19] width 761 height 39
click at [517, 265] on link "View External Url" at bounding box center [522, 259] width 51 height 9
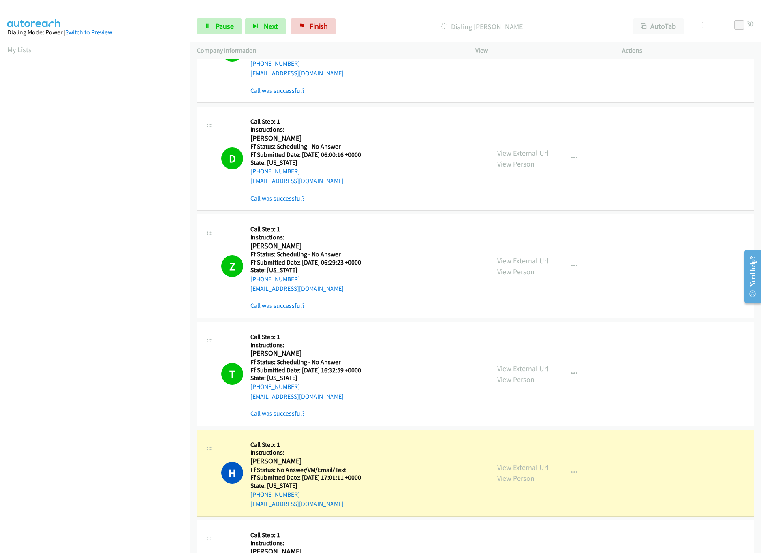
scroll to position [0, 0]
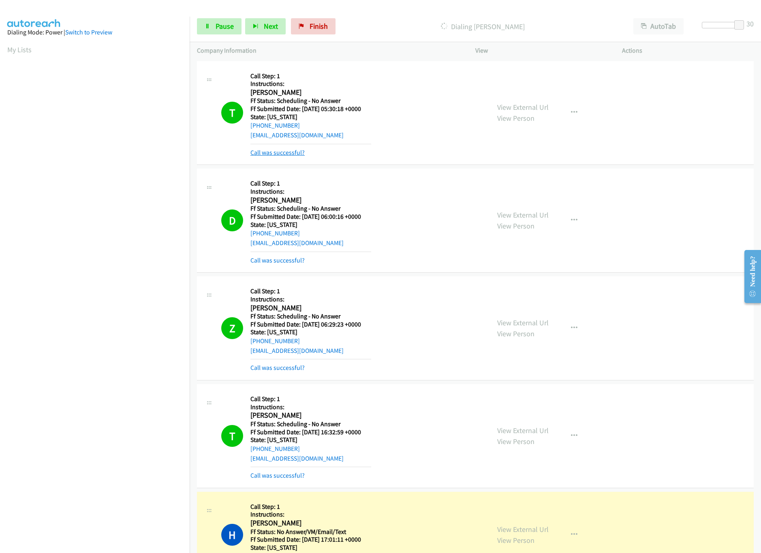
click at [294, 152] on link "Call was successful?" at bounding box center [278, 153] width 54 height 8
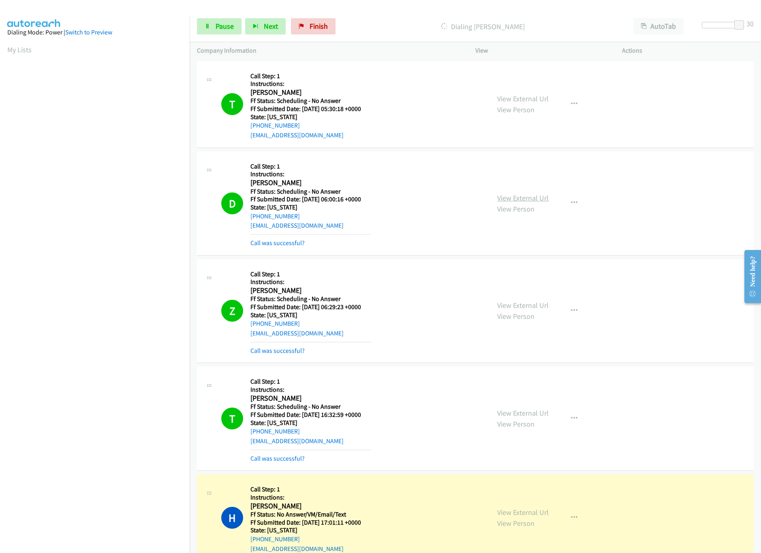
click at [525, 196] on link "View External Url" at bounding box center [522, 197] width 51 height 9
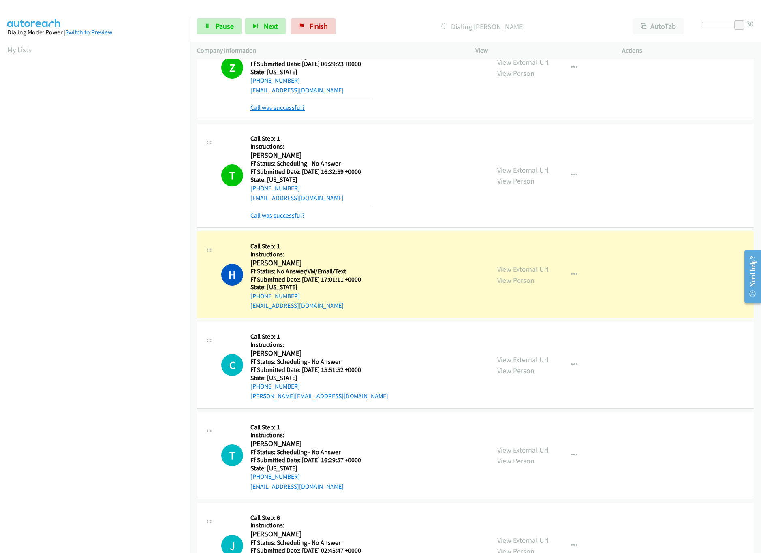
click at [294, 111] on link "Call was successful?" at bounding box center [278, 108] width 54 height 8
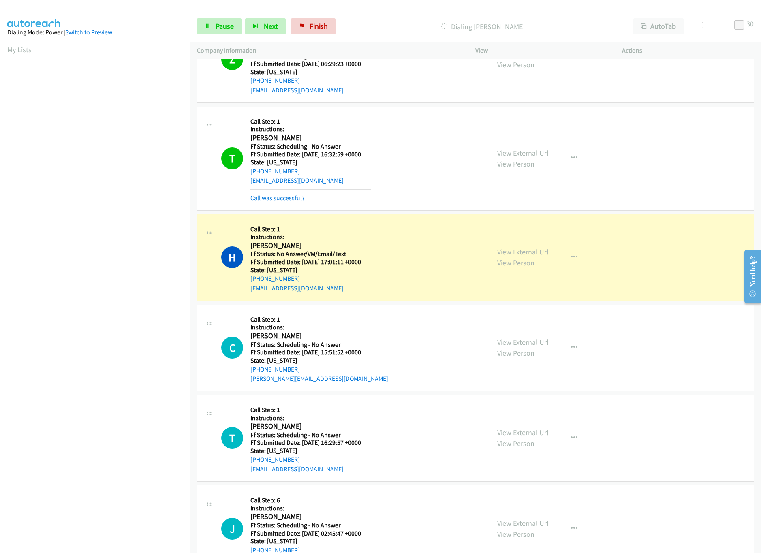
scroll to position [235, 0]
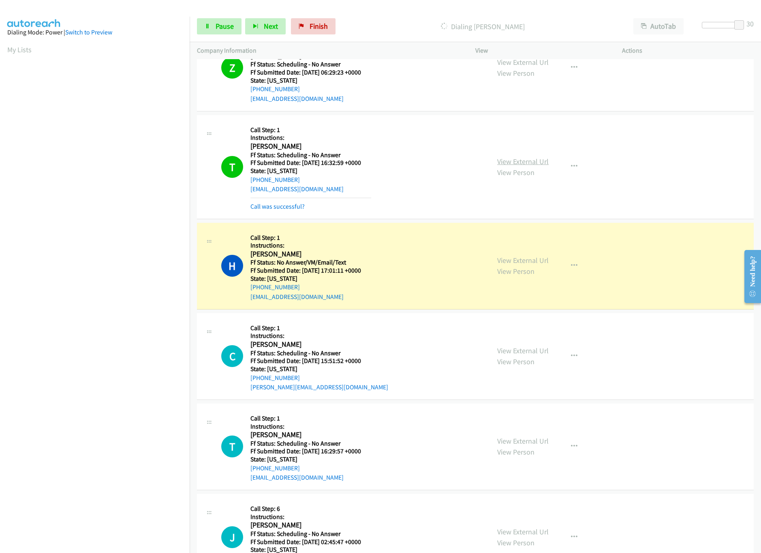
click at [533, 159] on link "View External Url" at bounding box center [522, 161] width 51 height 9
click at [508, 262] on link "View External Url" at bounding box center [522, 260] width 51 height 9
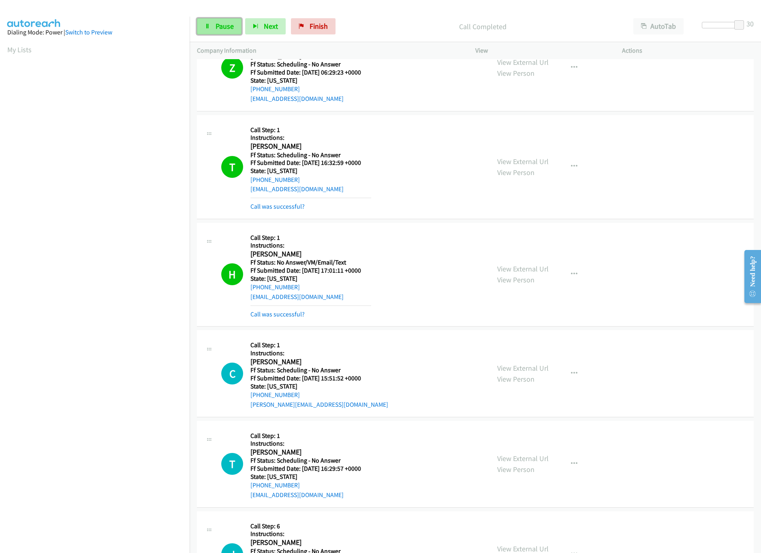
click at [214, 24] on link "Pause" at bounding box center [219, 26] width 45 height 16
drag, startPoint x: 735, startPoint y: 23, endPoint x: 664, endPoint y: 34, distance: 71.4
click at [658, 35] on div "Start Calls Pause Next Finish Paused AutoTab AutoTab 30" at bounding box center [476, 26] width 572 height 31
click at [219, 24] on span "Start Calls" at bounding box center [232, 25] width 32 height 9
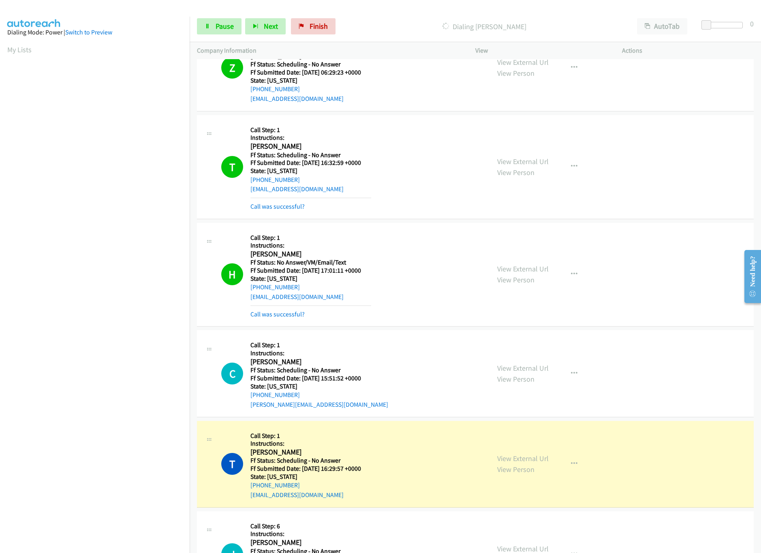
scroll to position [478, 0]
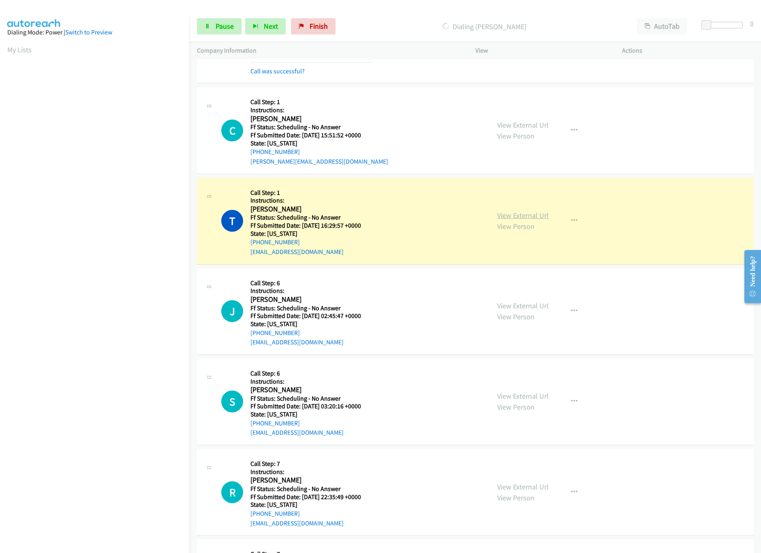
click at [519, 217] on link "View External Url" at bounding box center [522, 215] width 51 height 9
click at [504, 309] on link "View External Url" at bounding box center [522, 305] width 51 height 9
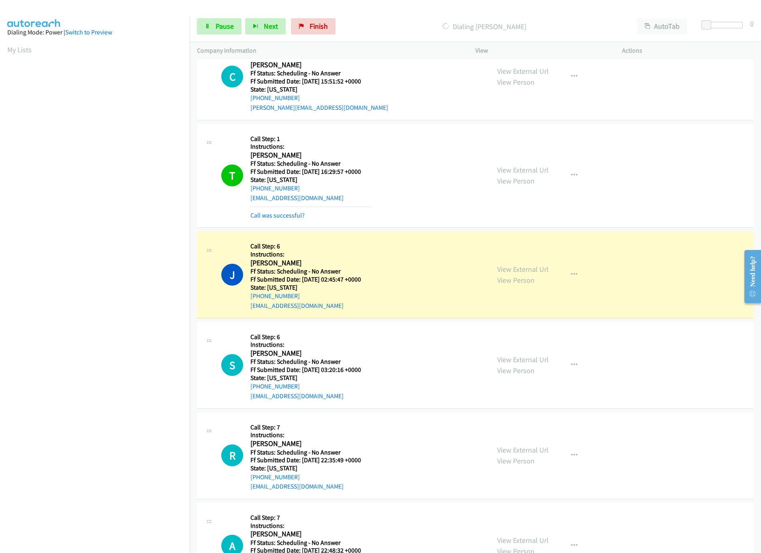
scroll to position [559, 0]
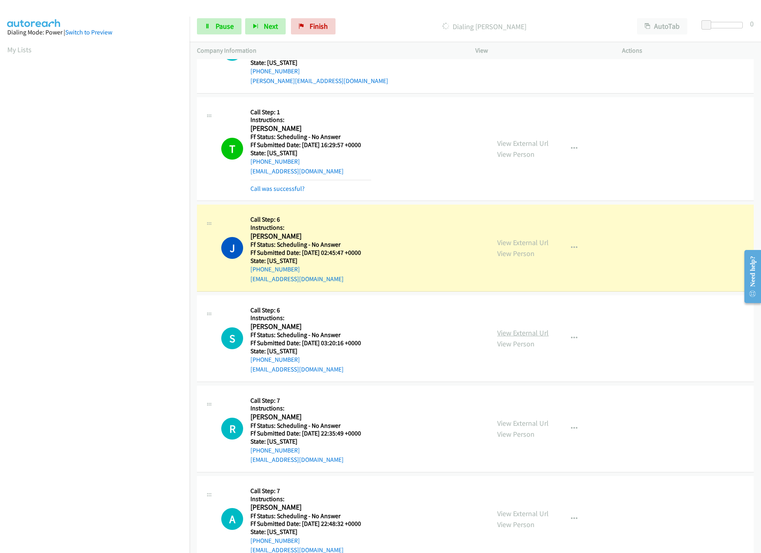
click at [515, 332] on link "View External Url" at bounding box center [522, 332] width 51 height 9
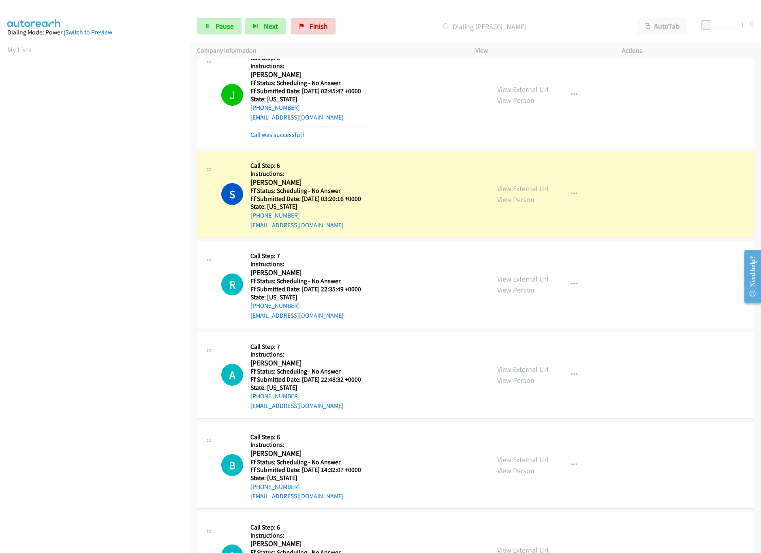
scroll to position [721, 0]
click at [520, 283] on link "View External Url" at bounding box center [522, 278] width 51 height 9
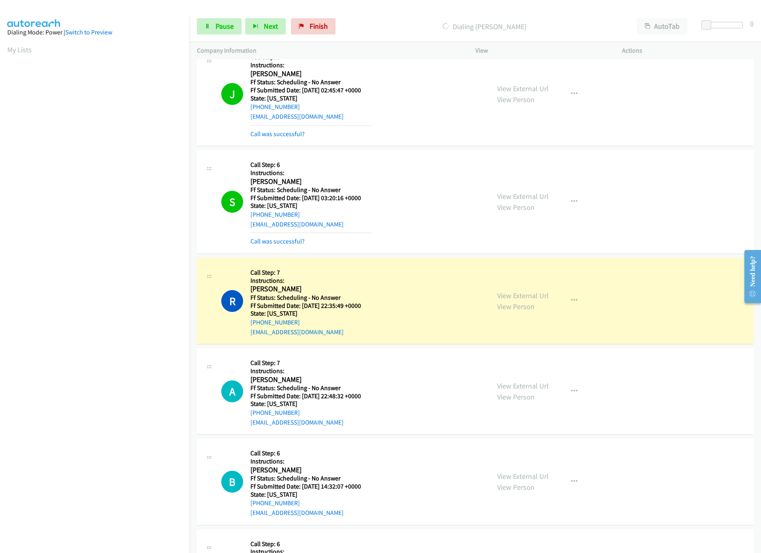
scroll to position [802, 0]
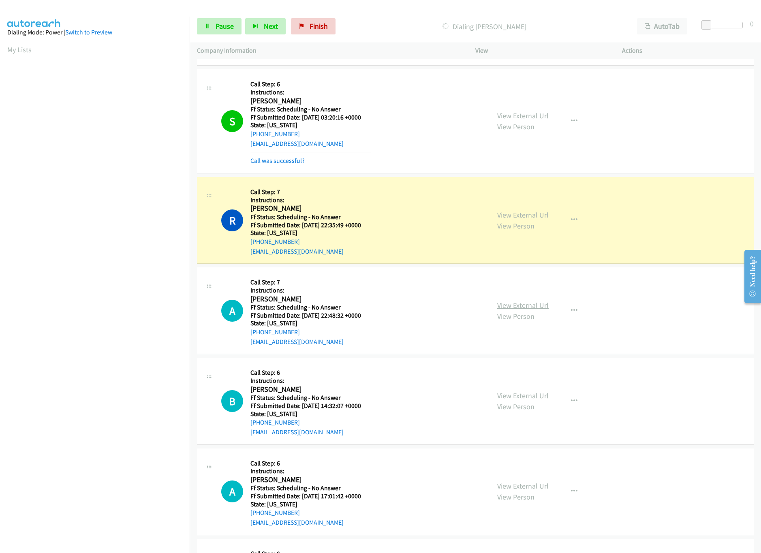
click at [514, 306] on link "View External Url" at bounding box center [522, 305] width 51 height 9
drag, startPoint x: 88, startPoint y: 534, endPoint x: 123, endPoint y: 475, distance: 68.9
click at [88, 534] on nav "Dialing Mode: Power | Switch to Preview My Lists" at bounding box center [95, 293] width 190 height 553
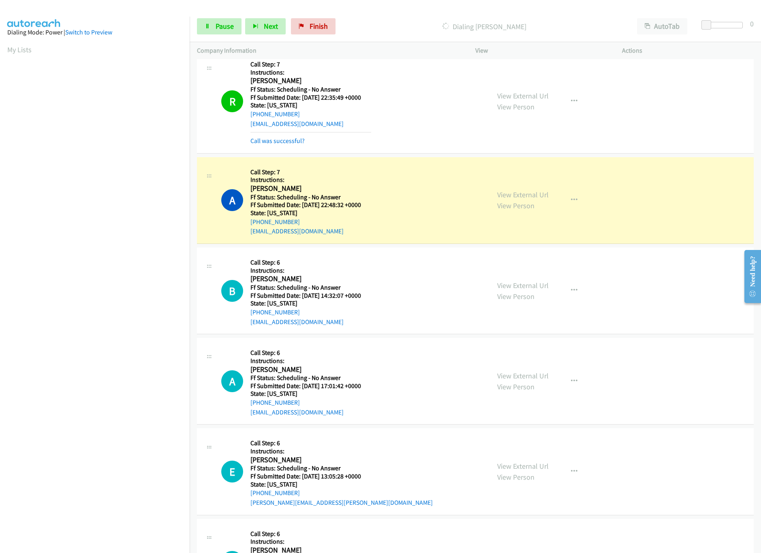
scroll to position [964, 0]
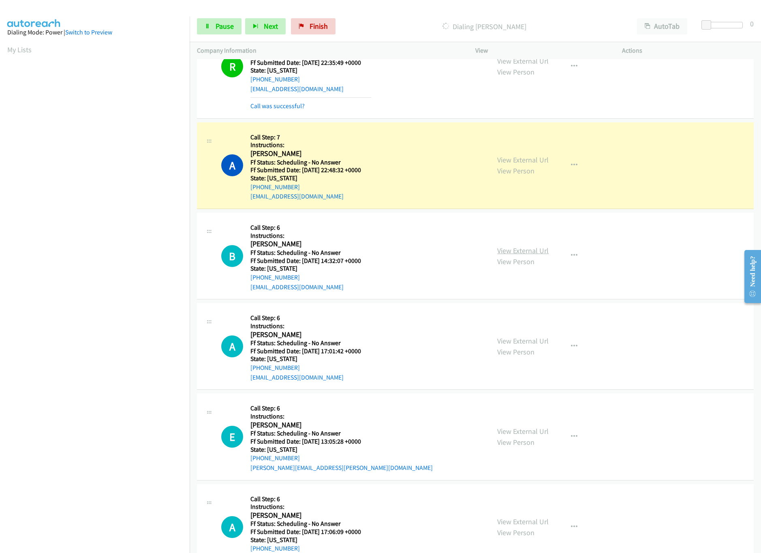
click at [510, 253] on link "View External Url" at bounding box center [522, 250] width 51 height 9
click at [78, 478] on nav "Dialing Mode: Power | Switch to Preview My Lists" at bounding box center [95, 293] width 190 height 553
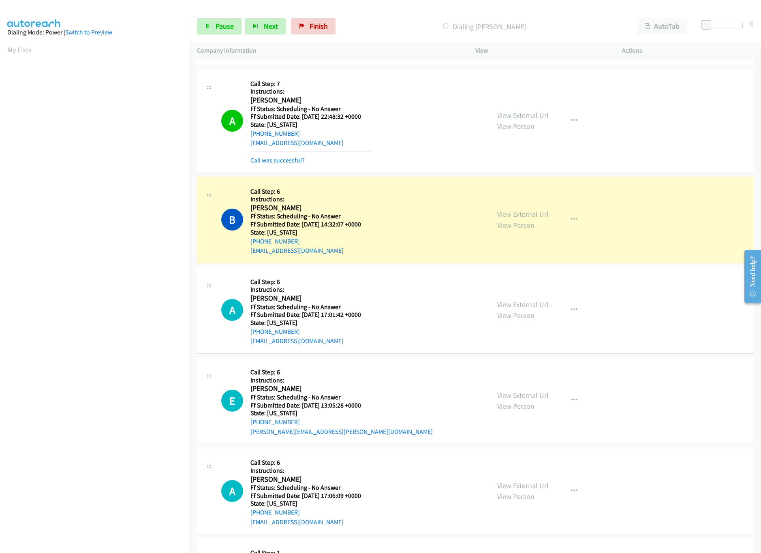
scroll to position [1045, 0]
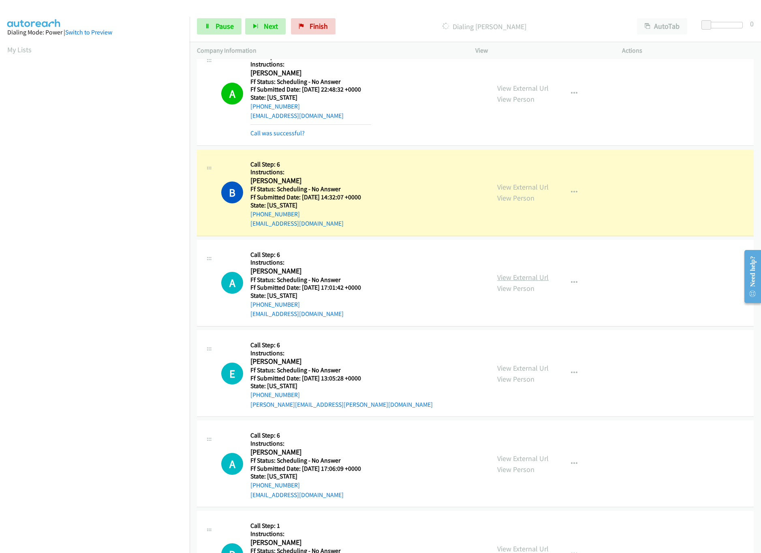
click at [539, 280] on link "View External Url" at bounding box center [522, 277] width 51 height 9
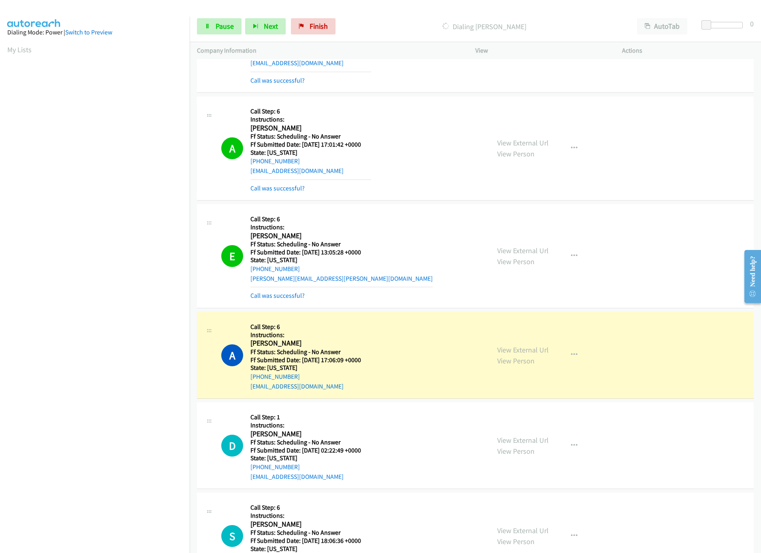
scroll to position [1208, 0]
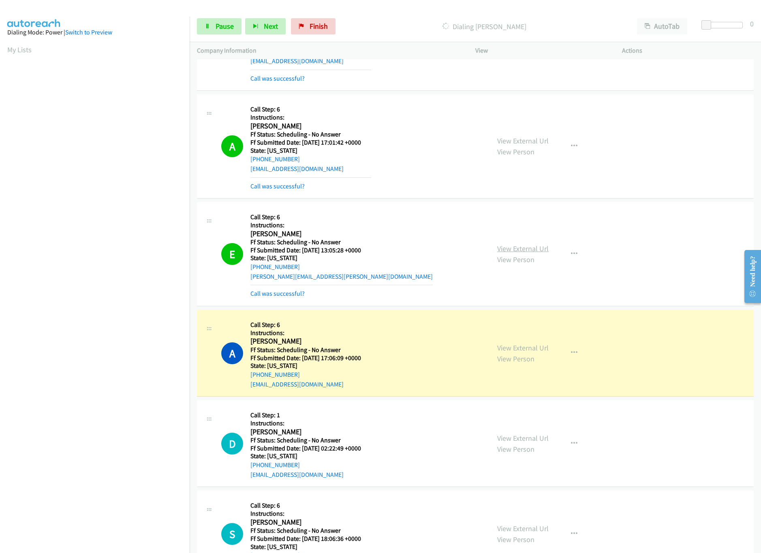
click at [514, 253] on link "View External Url" at bounding box center [522, 248] width 51 height 9
click at [521, 353] on link "View External Url" at bounding box center [522, 347] width 51 height 9
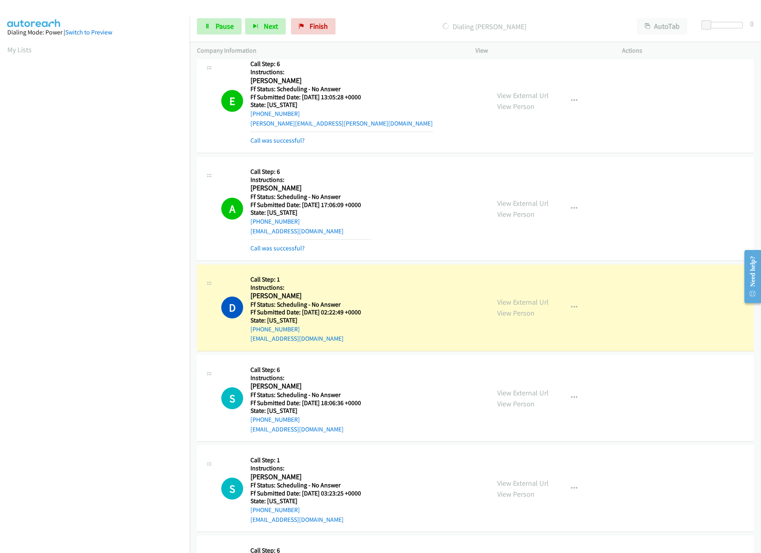
scroll to position [1451, 0]
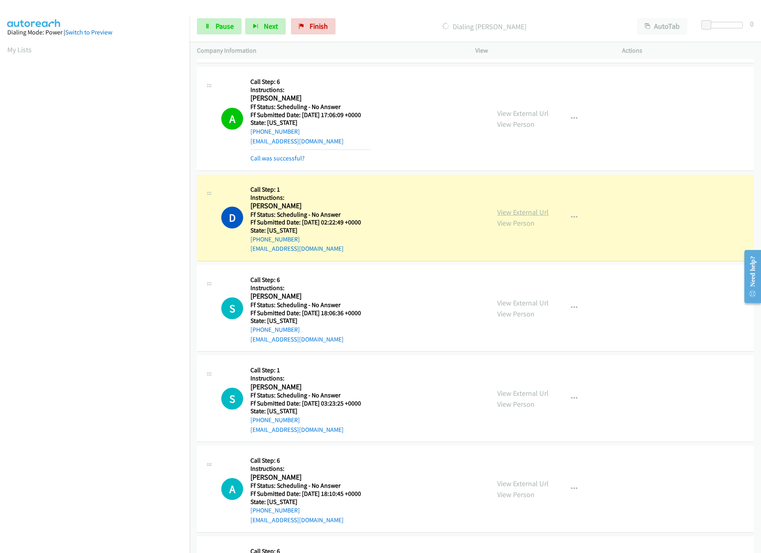
click at [536, 217] on link "View External Url" at bounding box center [522, 212] width 51 height 9
click at [516, 308] on link "View External Url" at bounding box center [522, 302] width 51 height 9
click at [267, 24] on span "Next" at bounding box center [271, 25] width 14 height 9
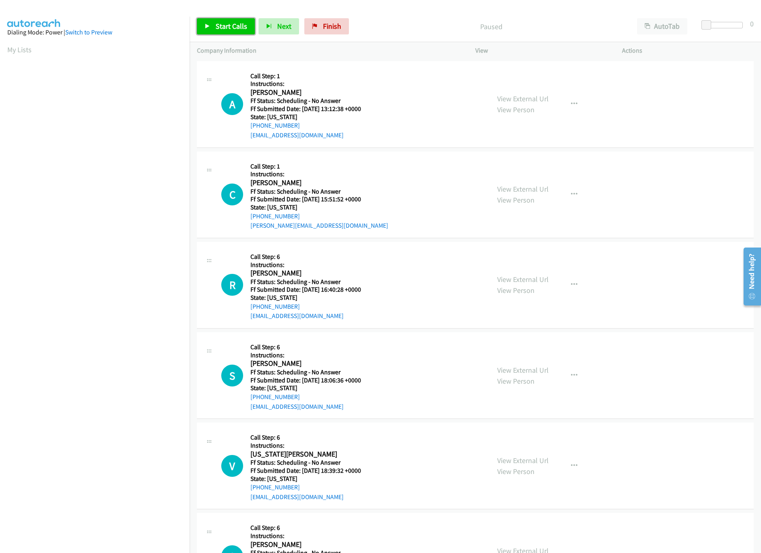
click at [212, 24] on link "Start Calls" at bounding box center [226, 26] width 58 height 16
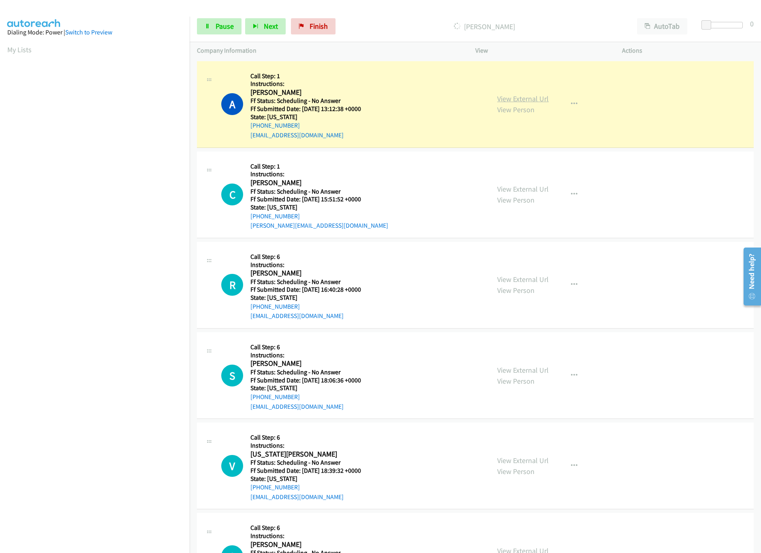
click at [516, 94] on link "View External Url" at bounding box center [522, 98] width 51 height 9
click at [501, 190] on link "View External Url" at bounding box center [522, 188] width 51 height 9
click at [533, 283] on link "View External Url" at bounding box center [522, 279] width 51 height 9
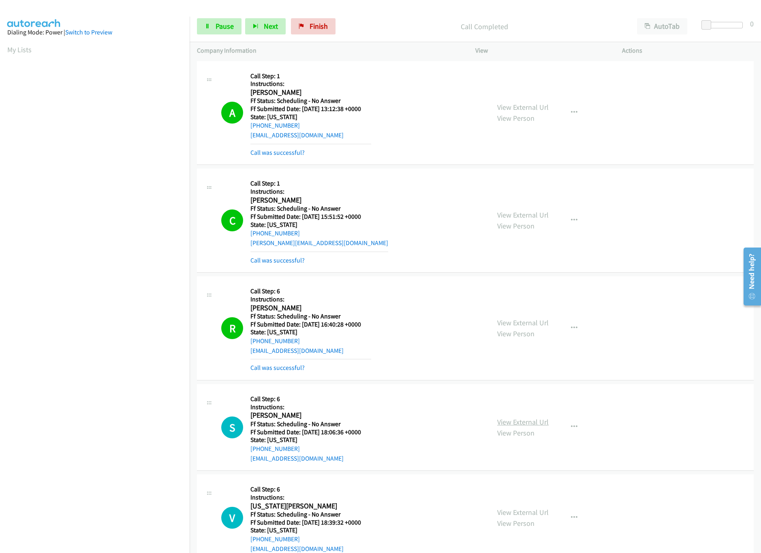
click at [512, 422] on link "View External Url" at bounding box center [522, 422] width 51 height 9
click at [266, 237] on link "+1 314-541-6518" at bounding box center [275, 233] width 49 height 8
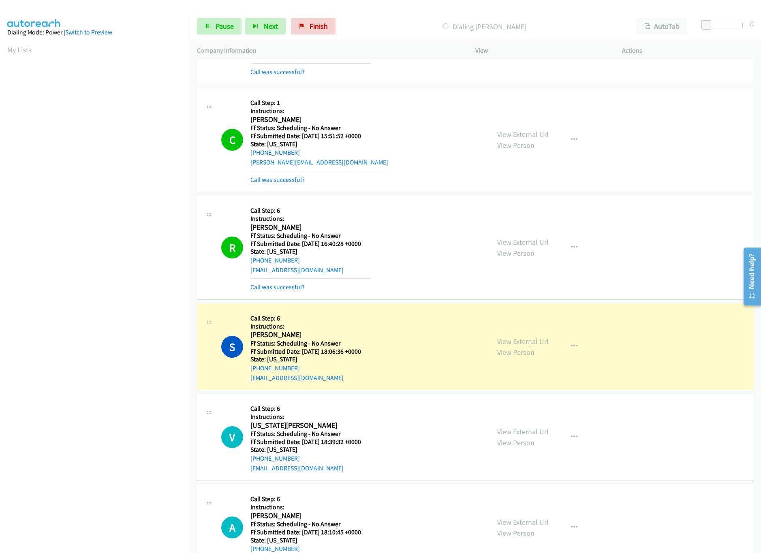
click at [286, 175] on div "Call was successful?" at bounding box center [320, 180] width 138 height 10
click at [289, 182] on link "Call was successful?" at bounding box center [278, 180] width 54 height 8
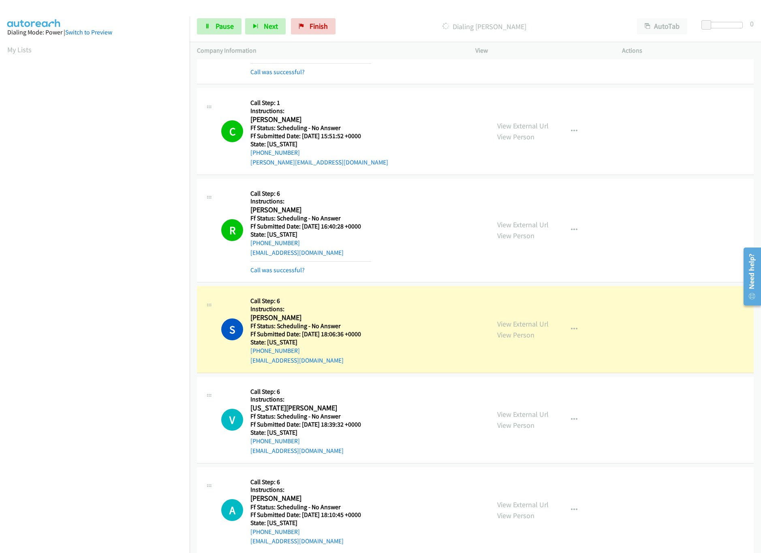
scroll to position [243, 0]
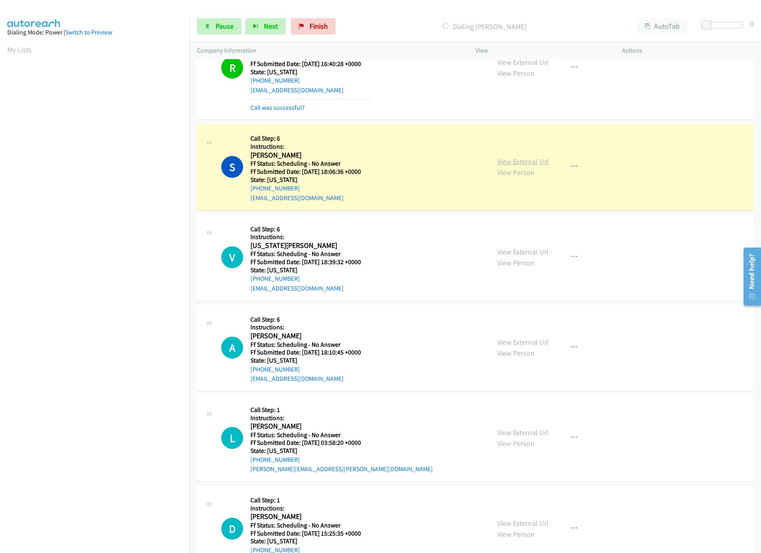
click at [522, 164] on link "View External Url" at bounding box center [522, 161] width 51 height 9
click at [205, 31] on link "Pause" at bounding box center [219, 26] width 45 height 16
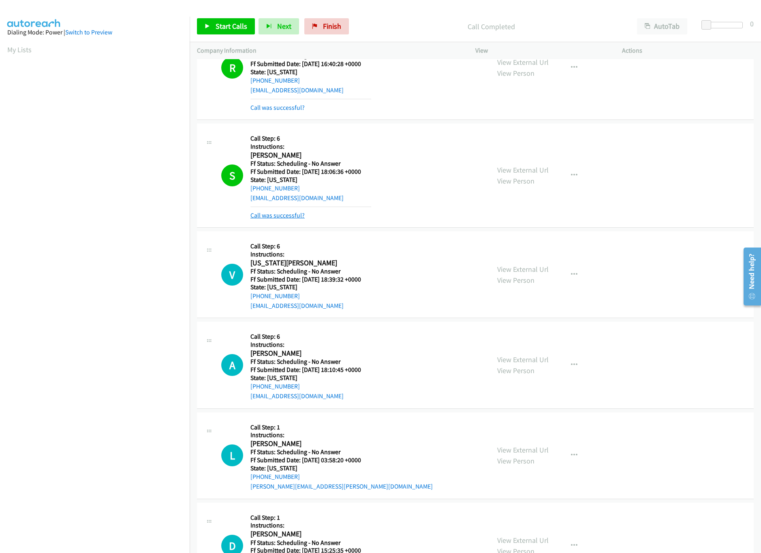
click at [274, 218] on link "Call was successful?" at bounding box center [278, 216] width 54 height 8
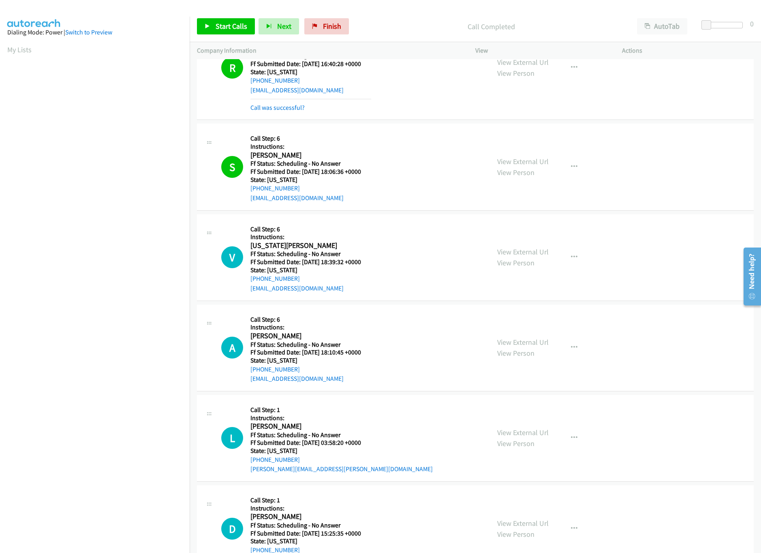
scroll to position [162, 0]
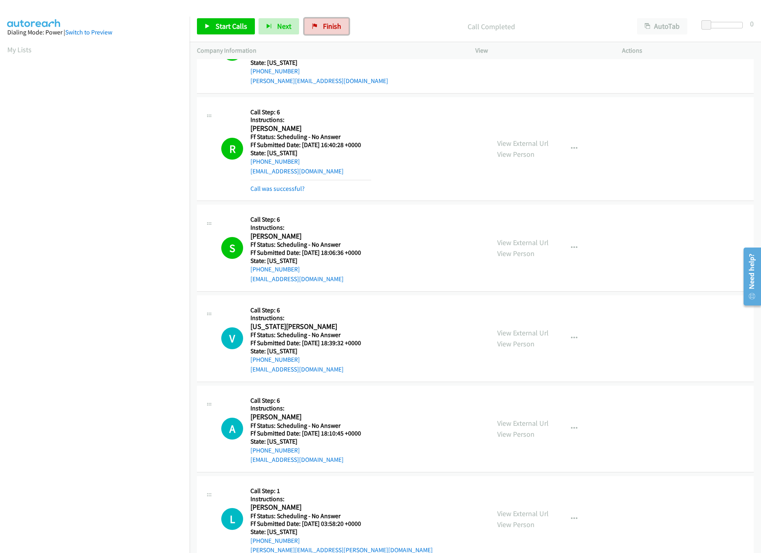
drag, startPoint x: 331, startPoint y: 22, endPoint x: 421, endPoint y: 47, distance: 93.9
click at [331, 22] on span "Finish" at bounding box center [332, 25] width 18 height 9
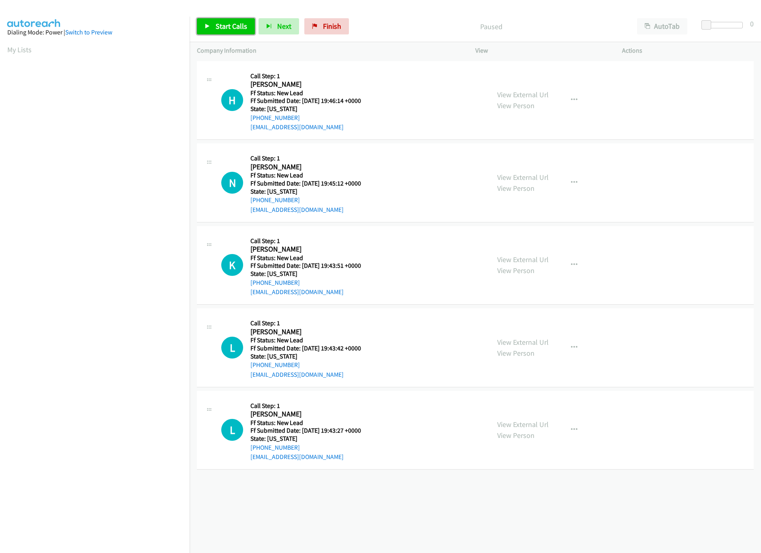
click at [223, 32] on link "Start Calls" at bounding box center [226, 26] width 58 height 16
click at [223, 32] on link "Pause" at bounding box center [219, 26] width 45 height 16
click at [535, 92] on link "View External Url" at bounding box center [522, 94] width 51 height 9
click at [229, 28] on span "Start Calls" at bounding box center [232, 25] width 32 height 9
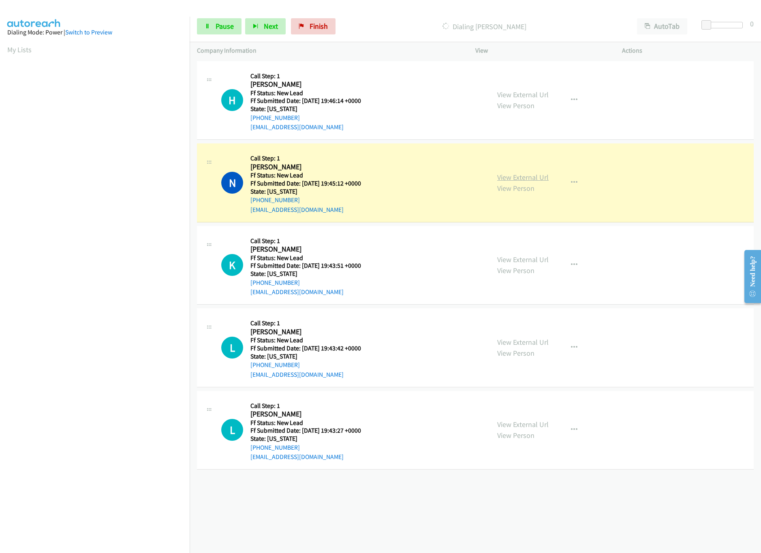
click at [530, 176] on link "View External Url" at bounding box center [522, 177] width 51 height 9
drag, startPoint x: 705, startPoint y: 26, endPoint x: 718, endPoint y: 29, distance: 13.5
click at [718, 29] on body "Start Calls Pause Next Finish Dialing [PERSON_NAME] AutoTab AutoTab 2 Company I…" at bounding box center [380, 19] width 761 height 39
drag, startPoint x: 437, startPoint y: 100, endPoint x: 436, endPoint y: 218, distance: 117.6
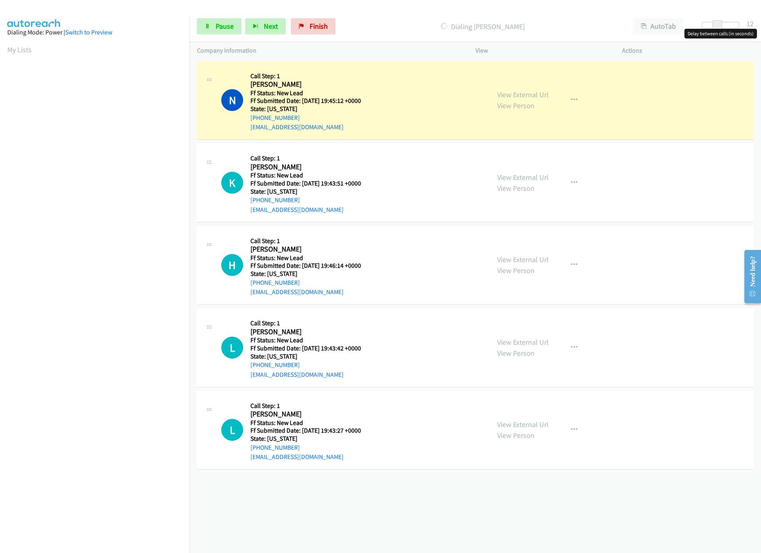
click at [510, 170] on div "View External Url View Person View External Url Email Schedule/Manage Callback …" at bounding box center [567, 183] width 154 height 64
click at [523, 180] on link "View External Url" at bounding box center [522, 177] width 51 height 9
click at [383, 497] on div "[PHONE_NUMBER] Call failed - Please reload the list and try again The Callbar F…" at bounding box center [476, 306] width 572 height 494
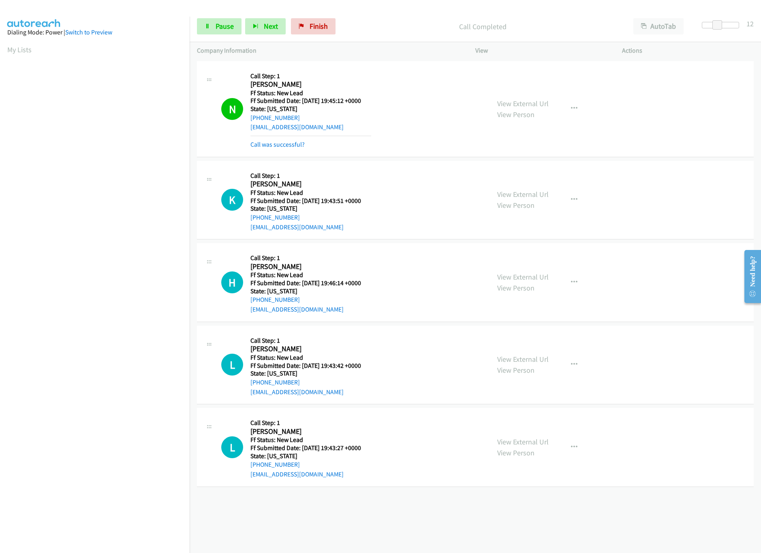
click at [341, 518] on div "[PHONE_NUMBER] Call failed - Please reload the list and try again The Callbar F…" at bounding box center [476, 306] width 572 height 494
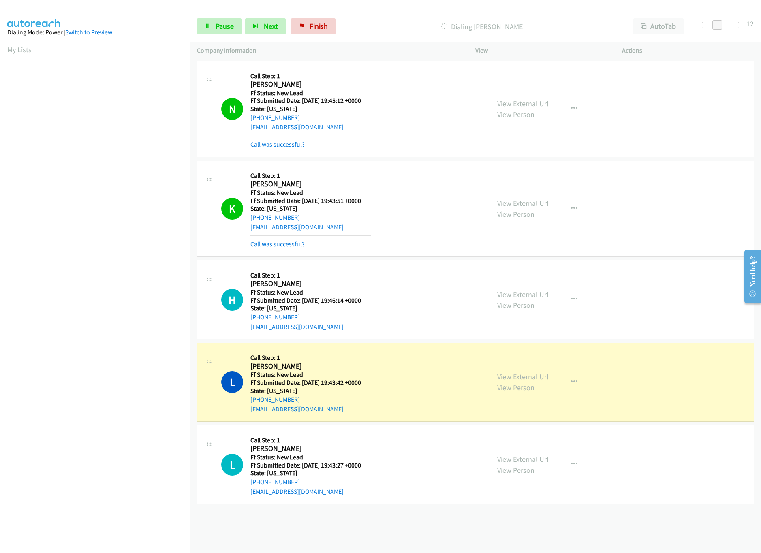
click at [510, 373] on link "View External Url" at bounding box center [522, 376] width 51 height 9
click at [224, 33] on link "Pause" at bounding box center [219, 26] width 45 height 16
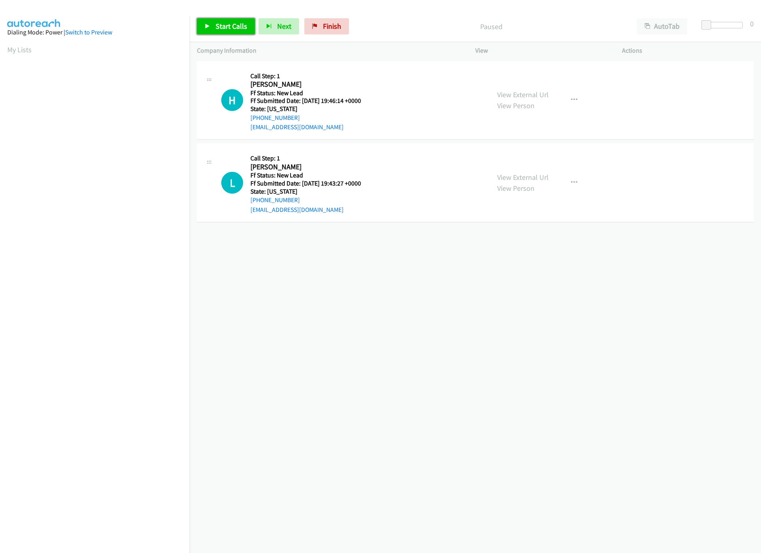
click at [223, 28] on span "Start Calls" at bounding box center [232, 25] width 32 height 9
click at [526, 179] on link "View External Url" at bounding box center [522, 177] width 51 height 9
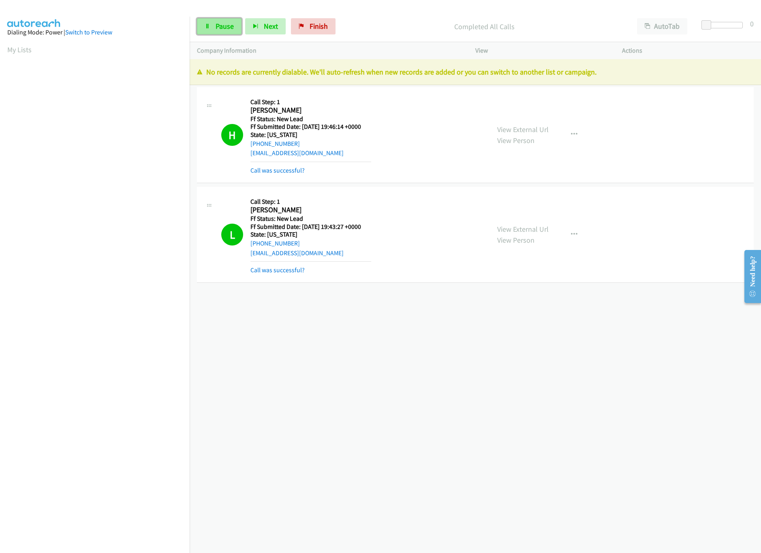
click at [216, 27] on span "Pause" at bounding box center [225, 25] width 18 height 9
drag, startPoint x: 334, startPoint y: 22, endPoint x: 432, endPoint y: 38, distance: 99.8
click at [334, 22] on span "Finish" at bounding box center [332, 25] width 18 height 9
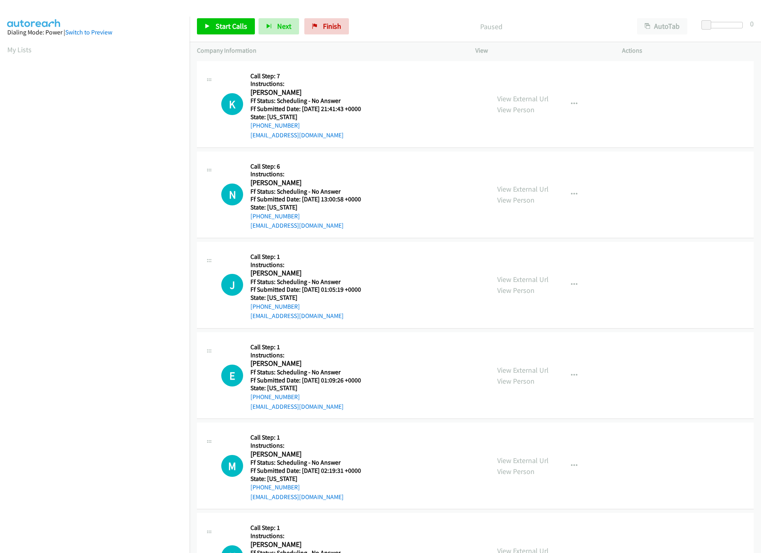
click at [231, 17] on div "Start Calls Pause Next Finish Paused AutoTab AutoTab 0" at bounding box center [476, 26] width 572 height 31
click at [231, 20] on link "Start Calls" at bounding box center [226, 26] width 58 height 16
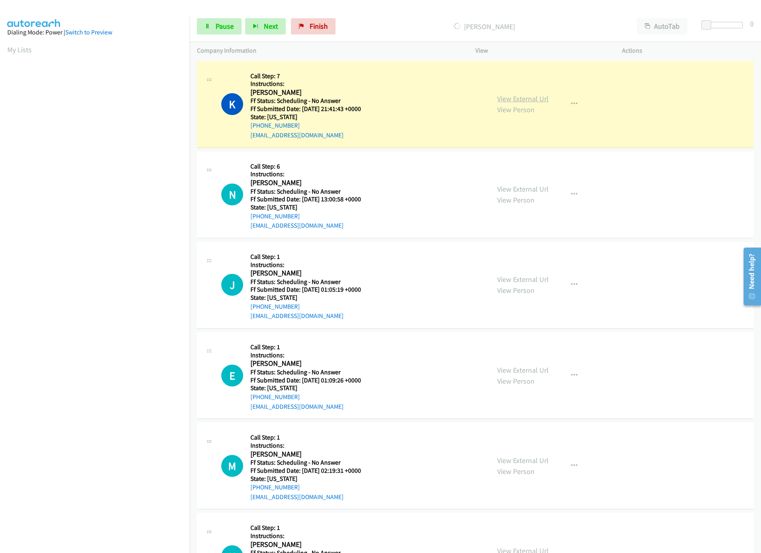
click at [531, 99] on link "View External Url" at bounding box center [522, 98] width 51 height 9
click at [535, 191] on link "View External Url" at bounding box center [522, 188] width 51 height 9
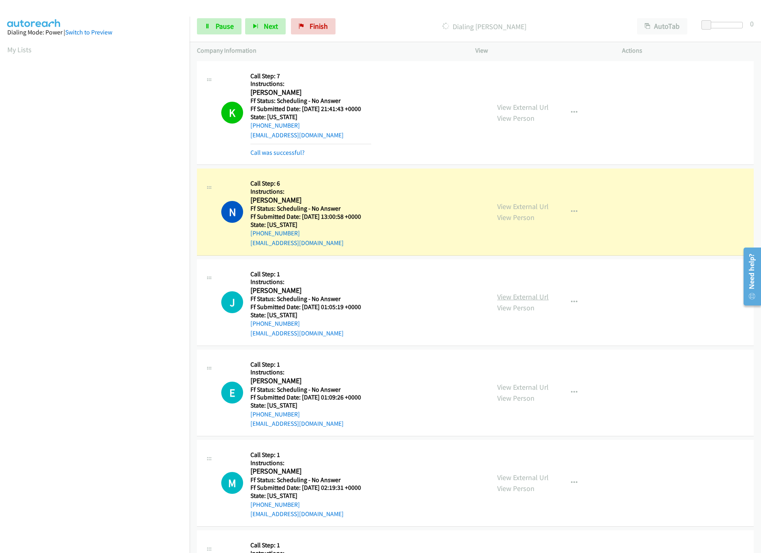
click at [517, 298] on link "View External Url" at bounding box center [522, 296] width 51 height 9
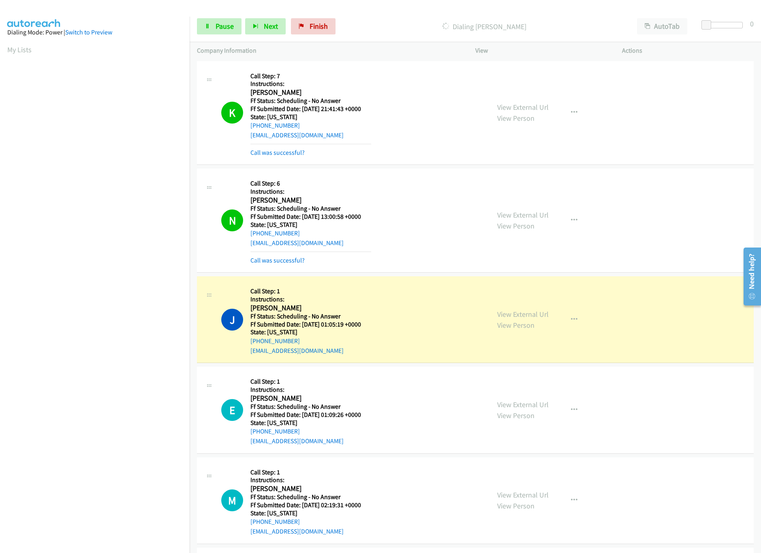
scroll to position [81, 0]
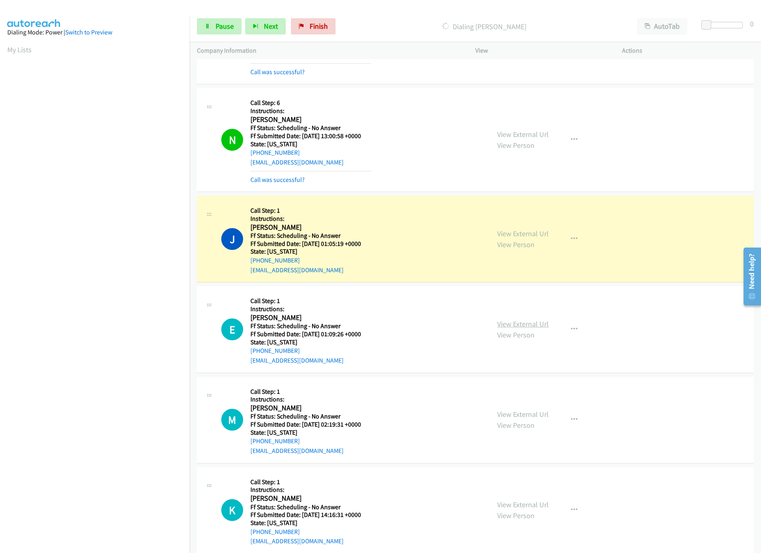
click at [514, 321] on link "View External Url" at bounding box center [522, 323] width 51 height 9
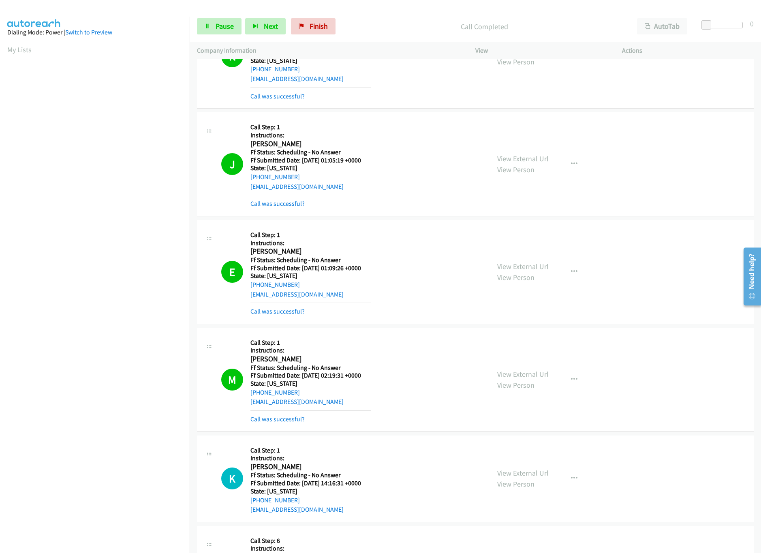
scroll to position [243, 0]
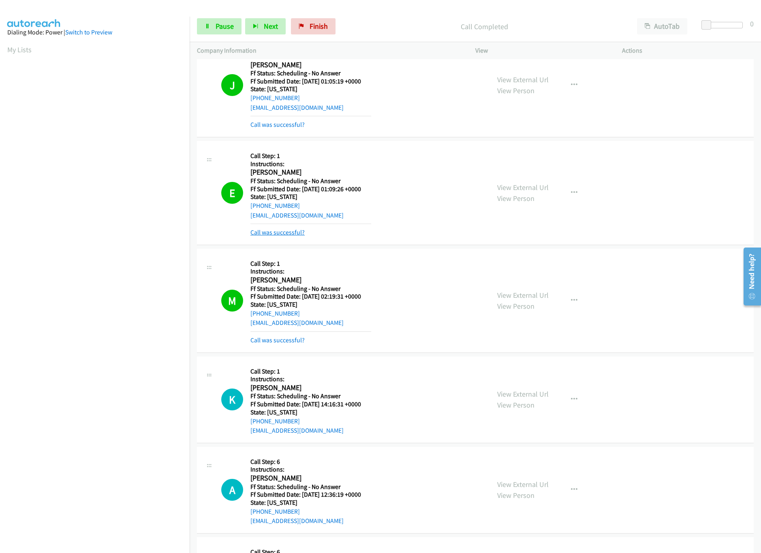
click at [291, 235] on link "Call was successful?" at bounding box center [278, 233] width 54 height 8
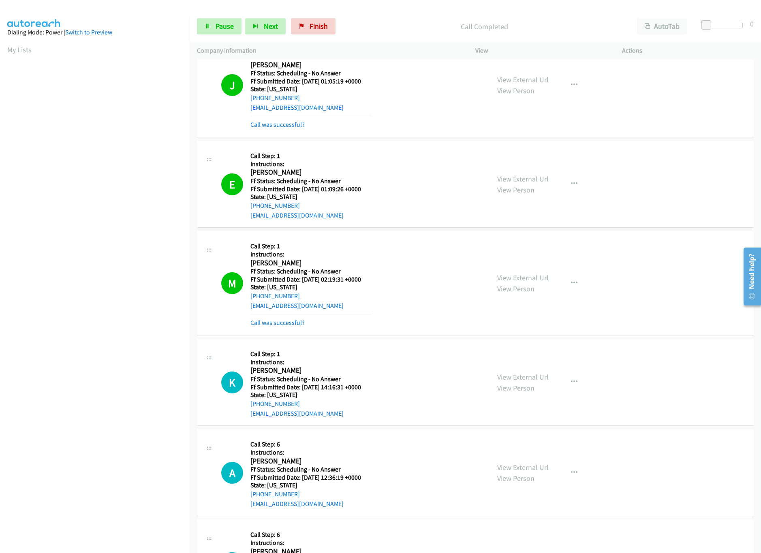
click at [516, 280] on link "View External Url" at bounding box center [522, 277] width 51 height 9
click at [531, 376] on link "View External Url" at bounding box center [522, 377] width 51 height 9
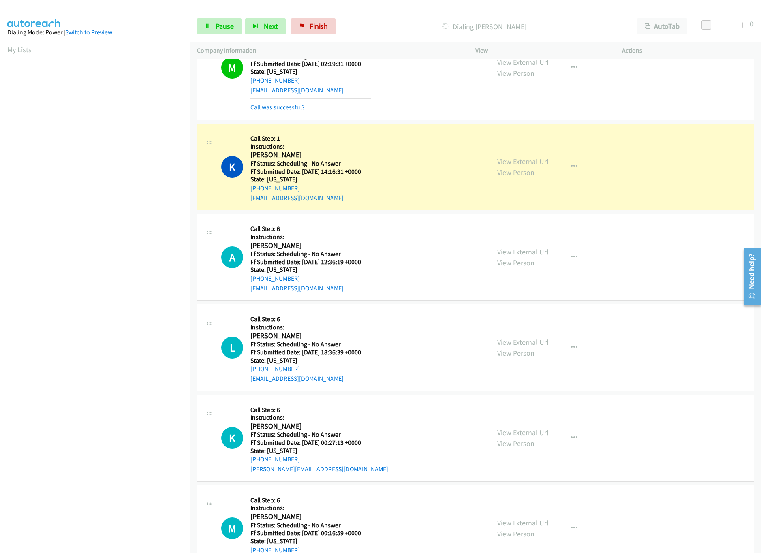
scroll to position [486, 0]
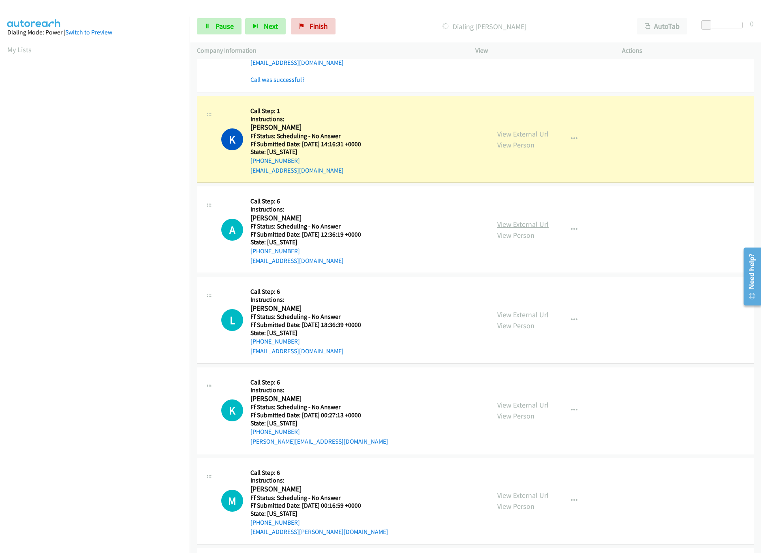
click at [542, 227] on link "View External Url" at bounding box center [522, 224] width 51 height 9
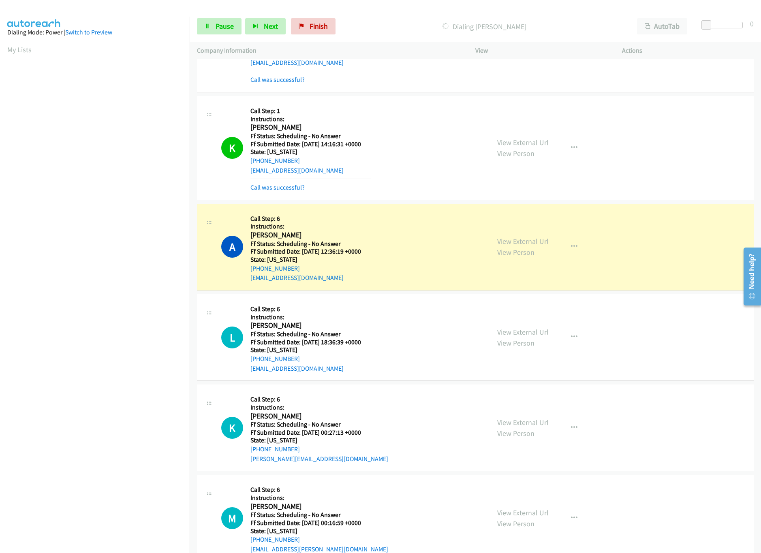
scroll to position [649, 0]
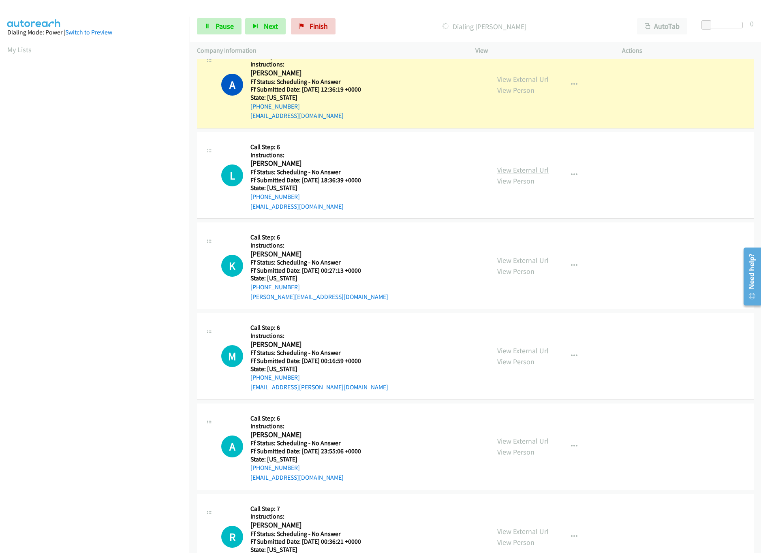
click at [506, 171] on link "View External Url" at bounding box center [522, 169] width 51 height 9
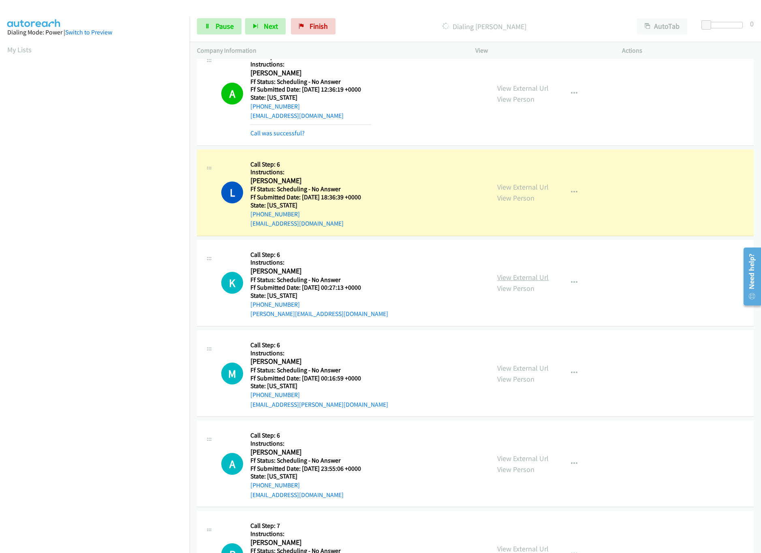
drag, startPoint x: 524, startPoint y: 280, endPoint x: 516, endPoint y: 279, distance: 8.6
click at [524, 280] on link "View External Url" at bounding box center [522, 277] width 51 height 9
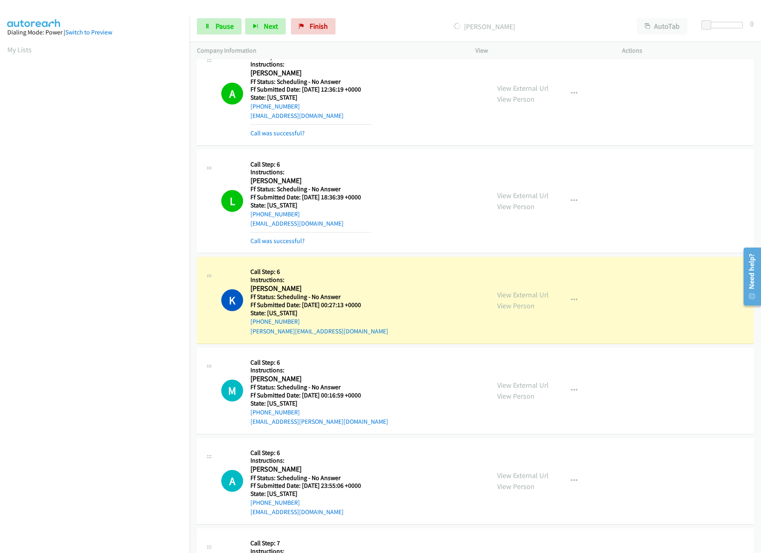
scroll to position [730, 0]
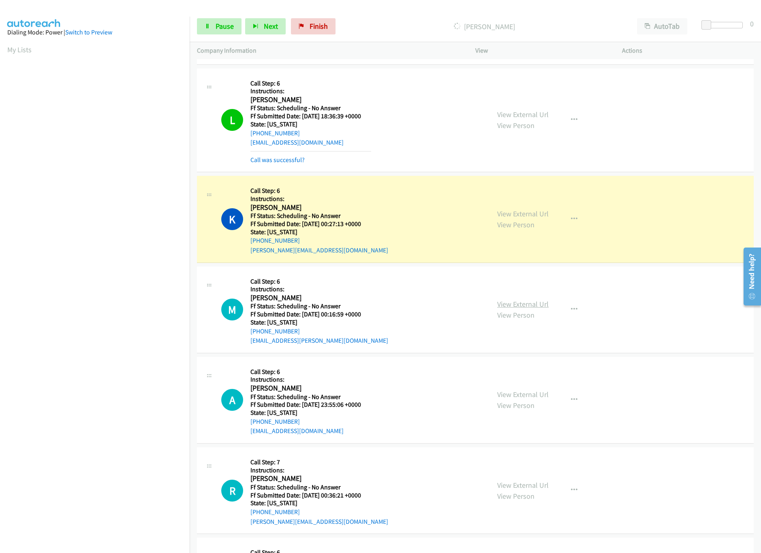
click at [529, 309] on link "View External Url" at bounding box center [522, 304] width 51 height 9
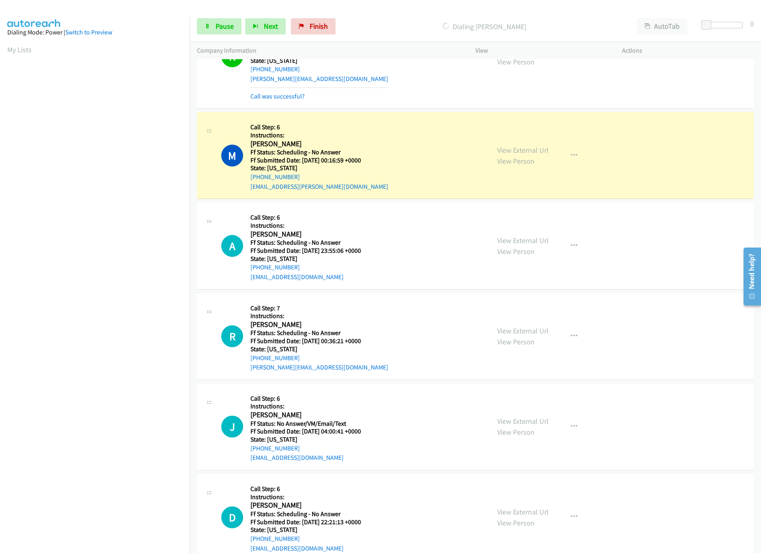
scroll to position [820, 0]
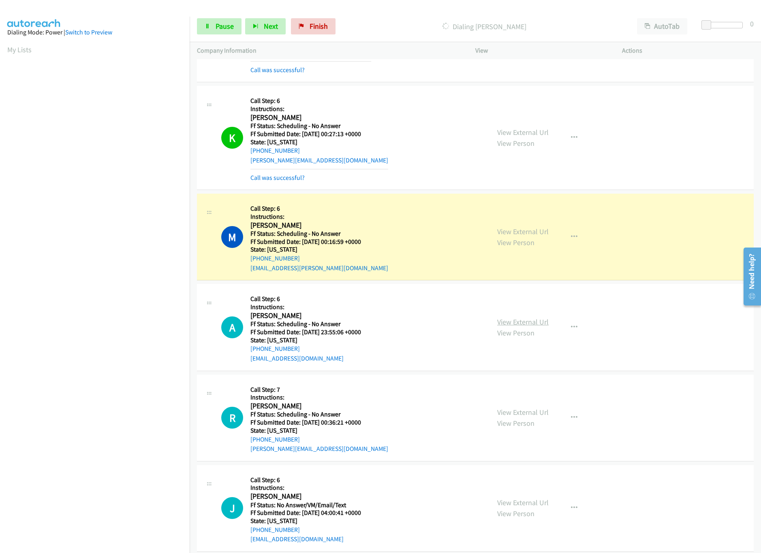
click at [523, 327] on link "View External Url" at bounding box center [522, 321] width 51 height 9
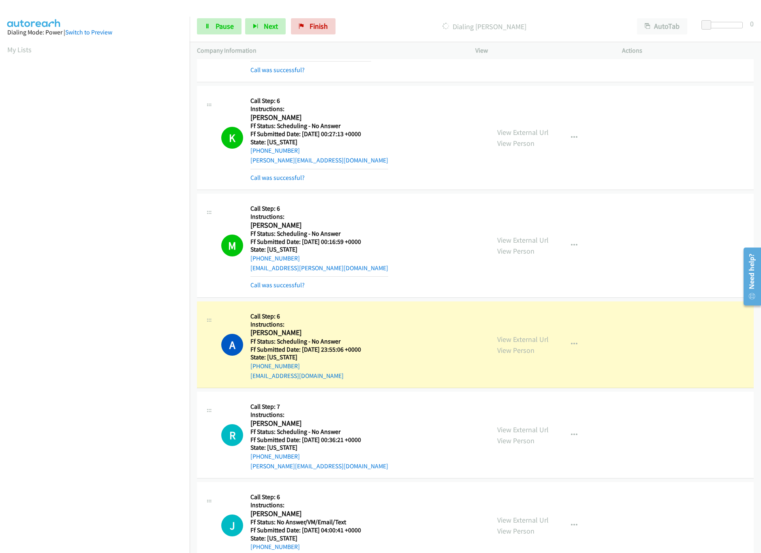
scroll to position [982, 0]
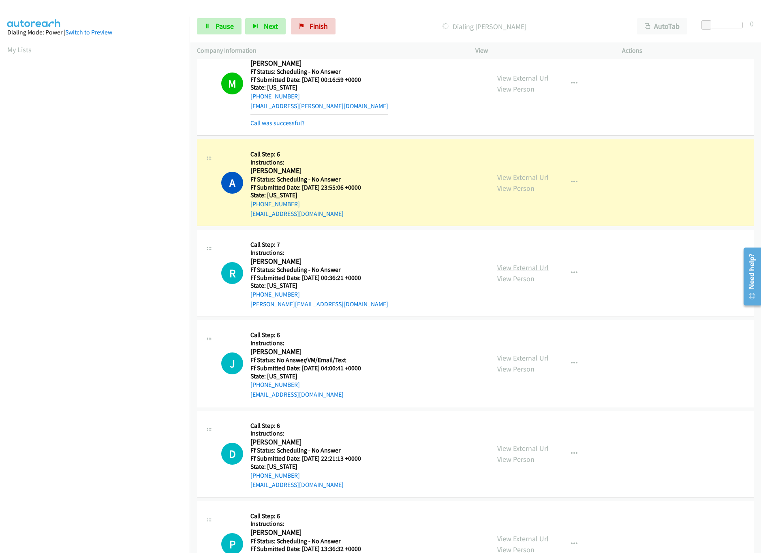
click at [539, 270] on link "View External Url" at bounding box center [522, 267] width 51 height 9
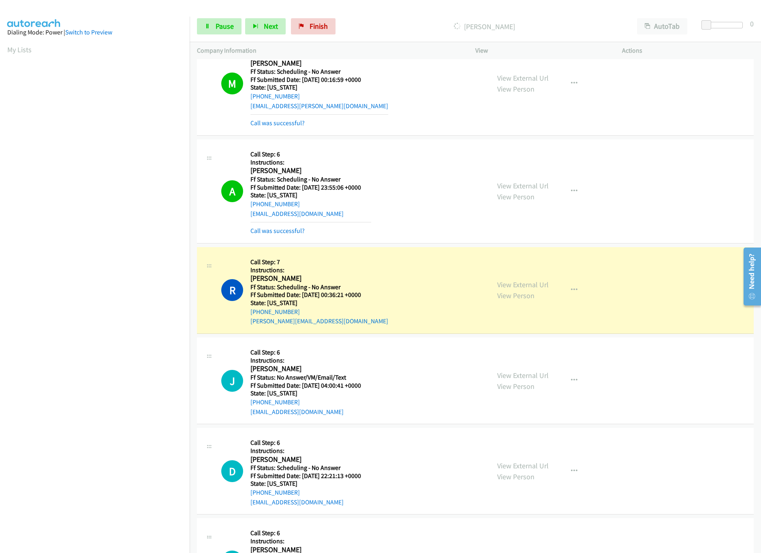
click at [555, 533] on div "View External Url View Person View External Url Email Schedule/Manage Callback …" at bounding box center [567, 562] width 154 height 72
click at [504, 376] on link "View External Url" at bounding box center [522, 375] width 51 height 9
click at [218, 24] on span "Pause" at bounding box center [225, 25] width 18 height 9
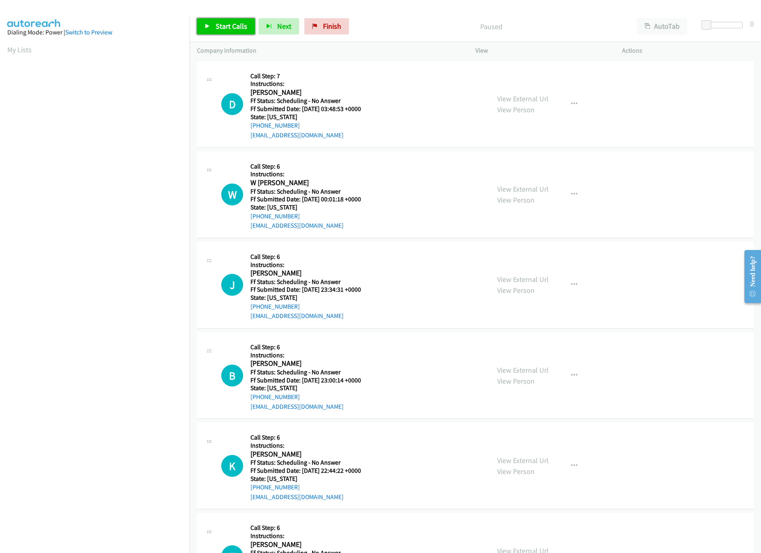
click at [210, 27] on icon at bounding box center [208, 27] width 6 height 6
click at [507, 95] on link "View External Url" at bounding box center [522, 98] width 51 height 9
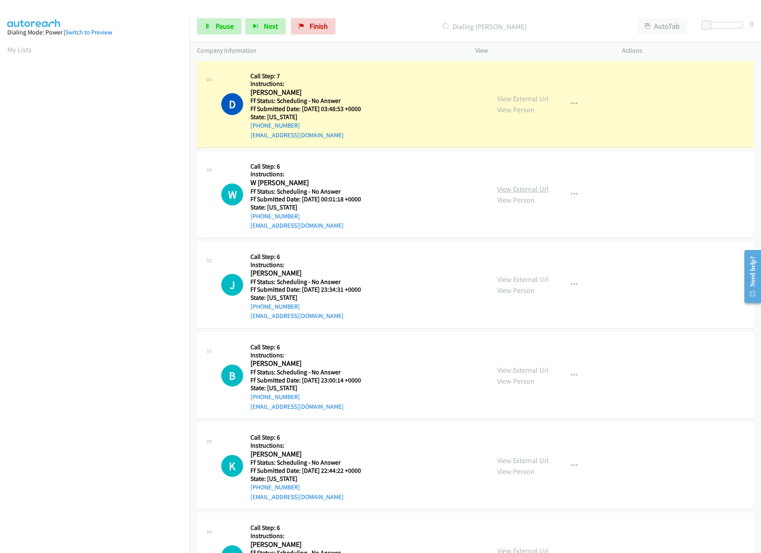
click at [526, 185] on link "View External Url" at bounding box center [522, 188] width 51 height 9
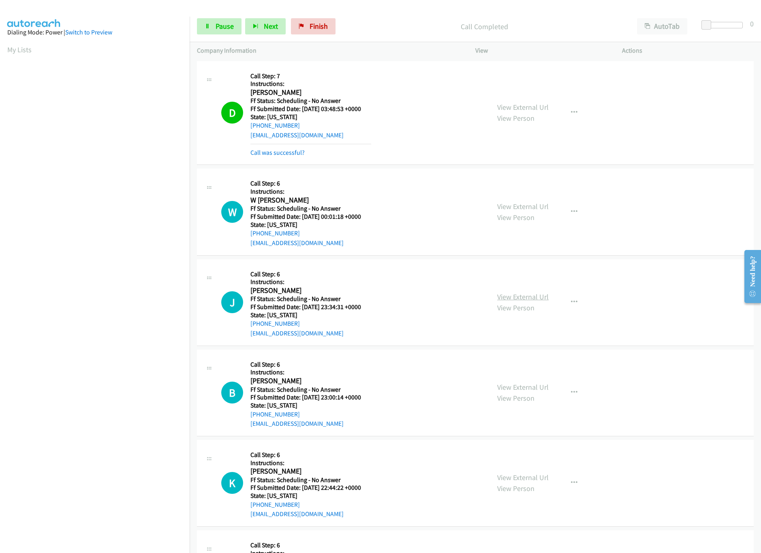
click at [516, 294] on link "View External Url" at bounding box center [522, 296] width 51 height 9
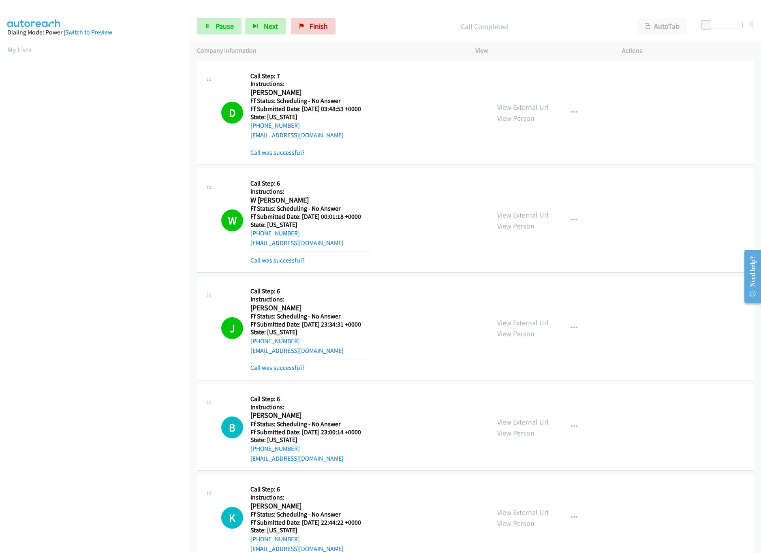
scroll to position [243, 0]
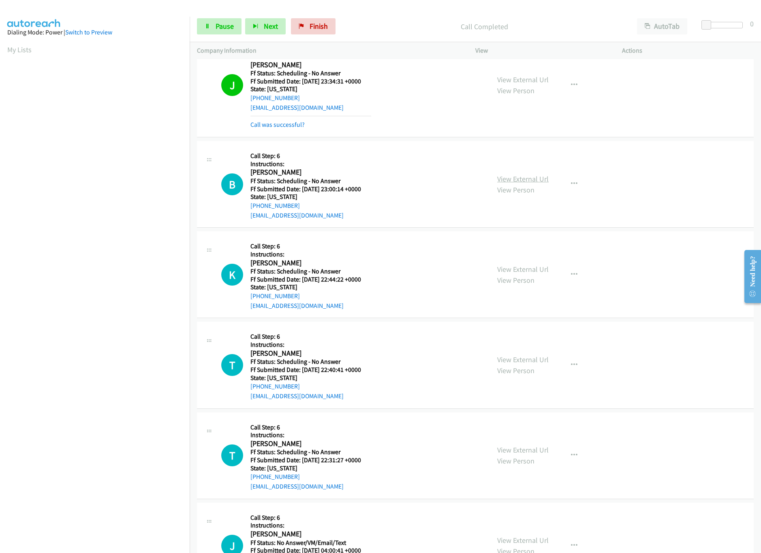
drag, startPoint x: 507, startPoint y: 180, endPoint x: 498, endPoint y: 180, distance: 9.3
click at [507, 180] on link "View External Url" at bounding box center [522, 178] width 51 height 9
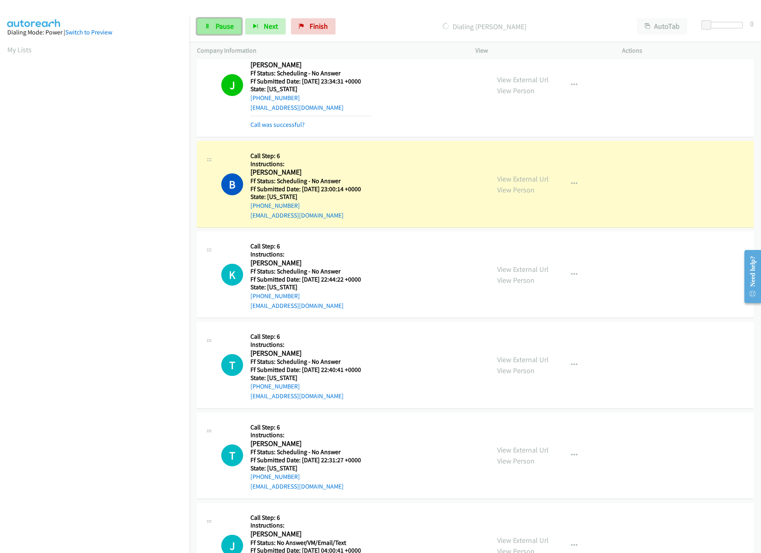
click at [212, 34] on link "Pause" at bounding box center [219, 26] width 45 height 16
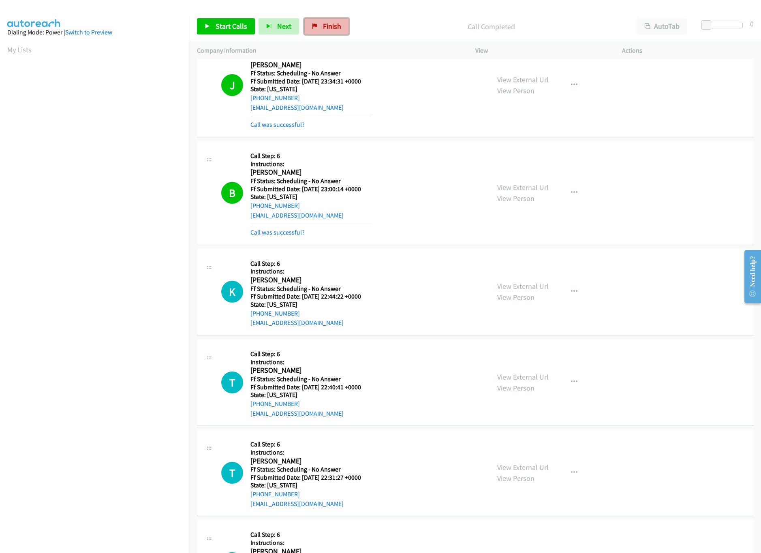
click at [330, 24] on span "Finish" at bounding box center [332, 25] width 18 height 9
